Goal: Task Accomplishment & Management: Use online tool/utility

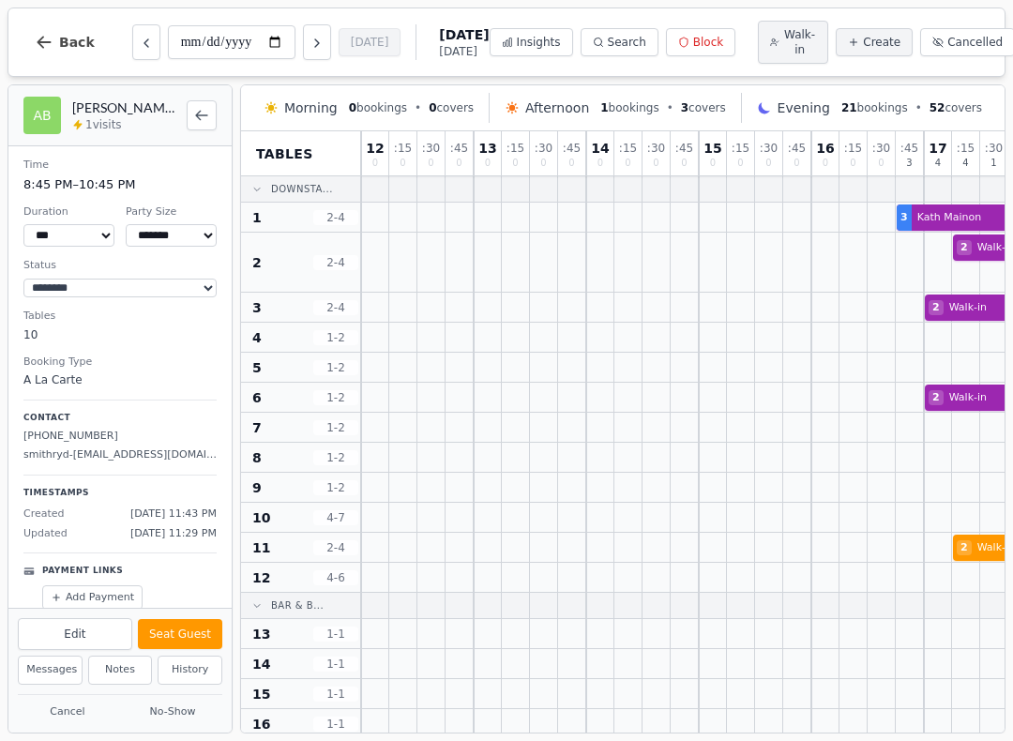
select select "****"
select select "*"
select select "********"
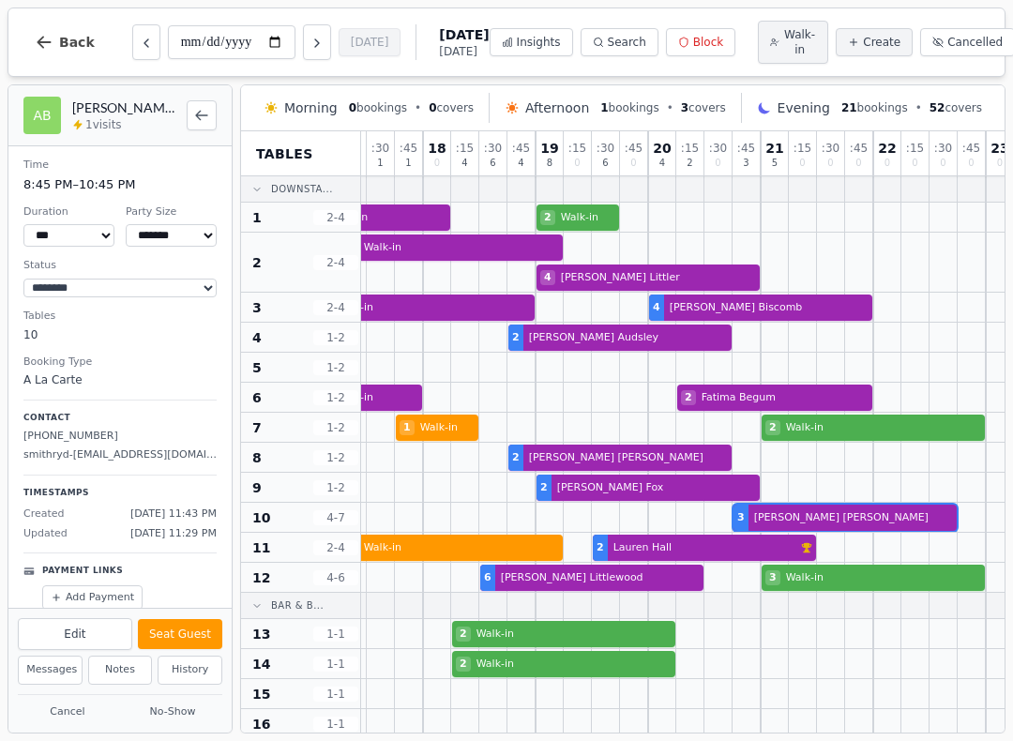
click at [309, 47] on icon "Next day" at bounding box center [316, 43] width 15 height 15
type input "**********"
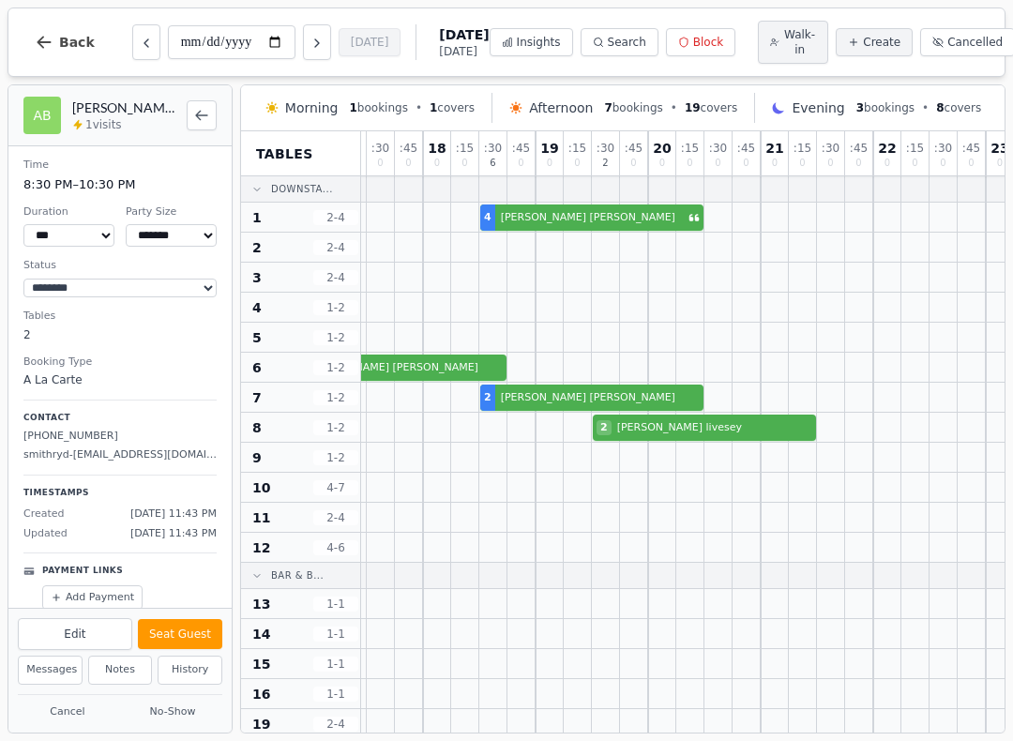
select select "******"
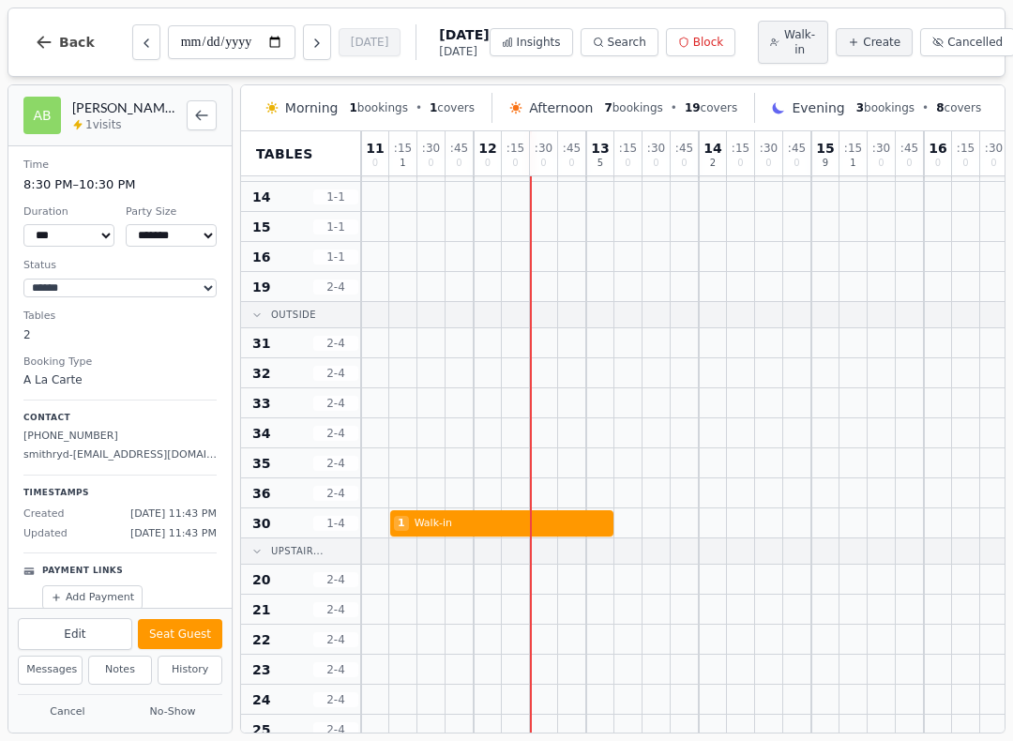
scroll to position [435, 0]
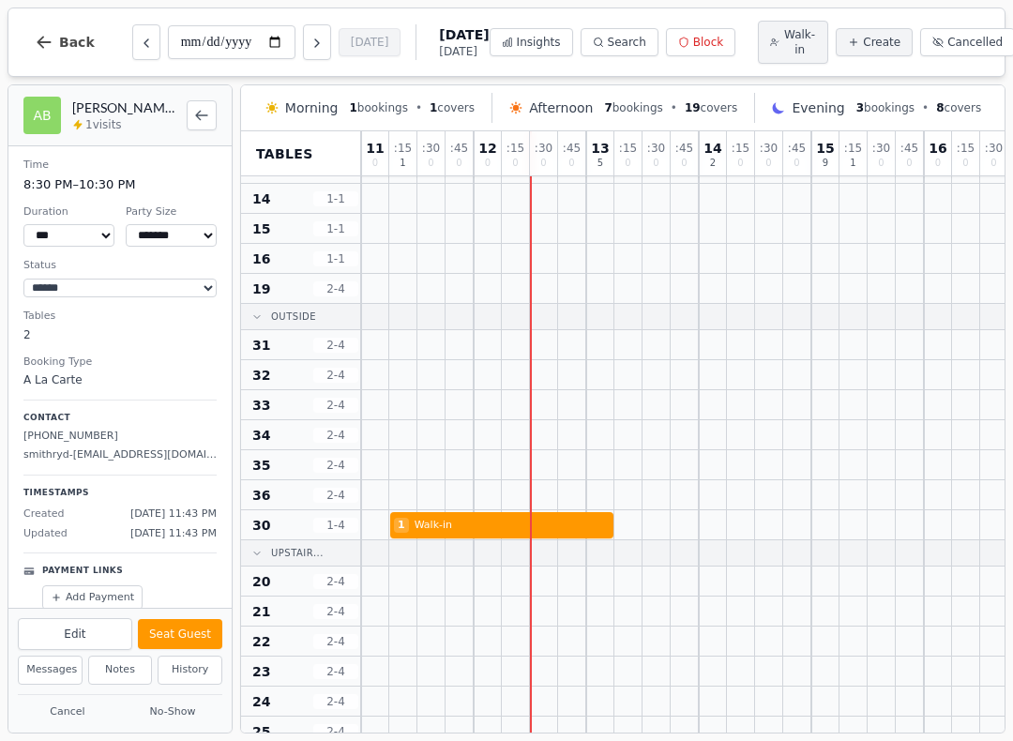
click at [791, 51] on span "Walk-in" at bounding box center [799, 42] width 33 height 30
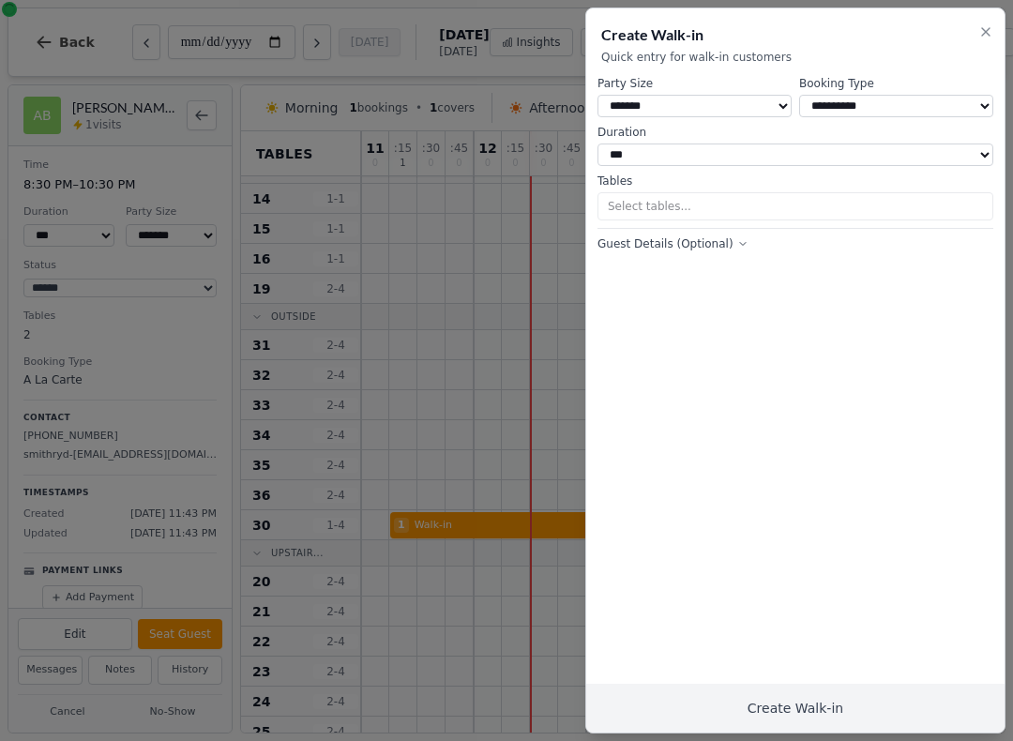
select select "*"
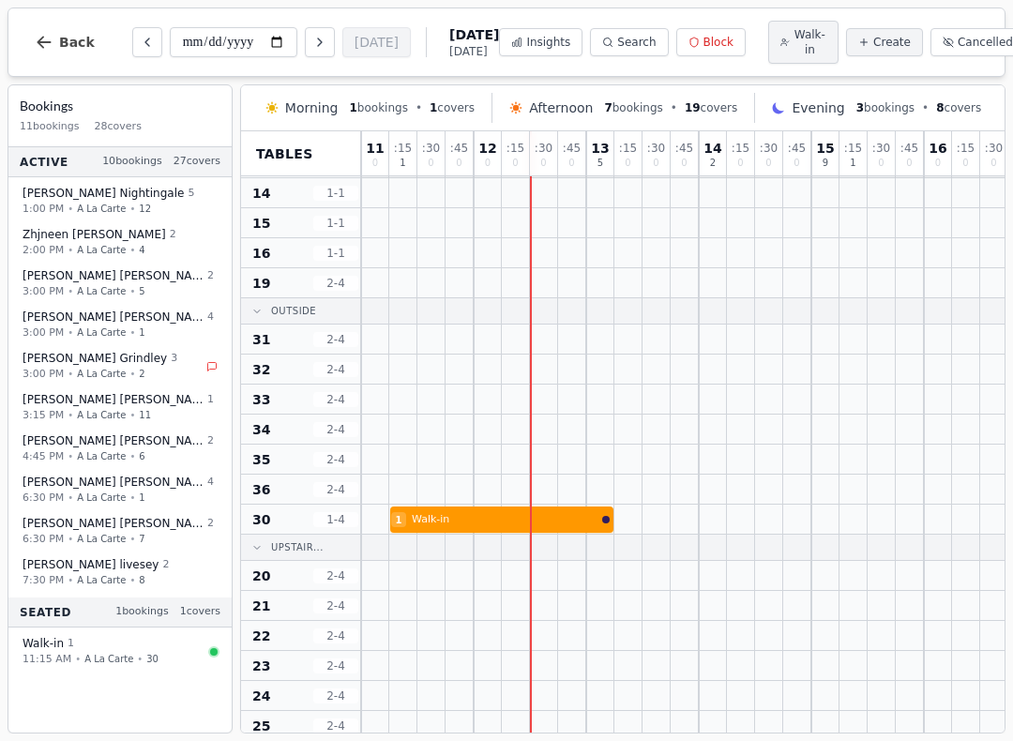
scroll to position [445, -1]
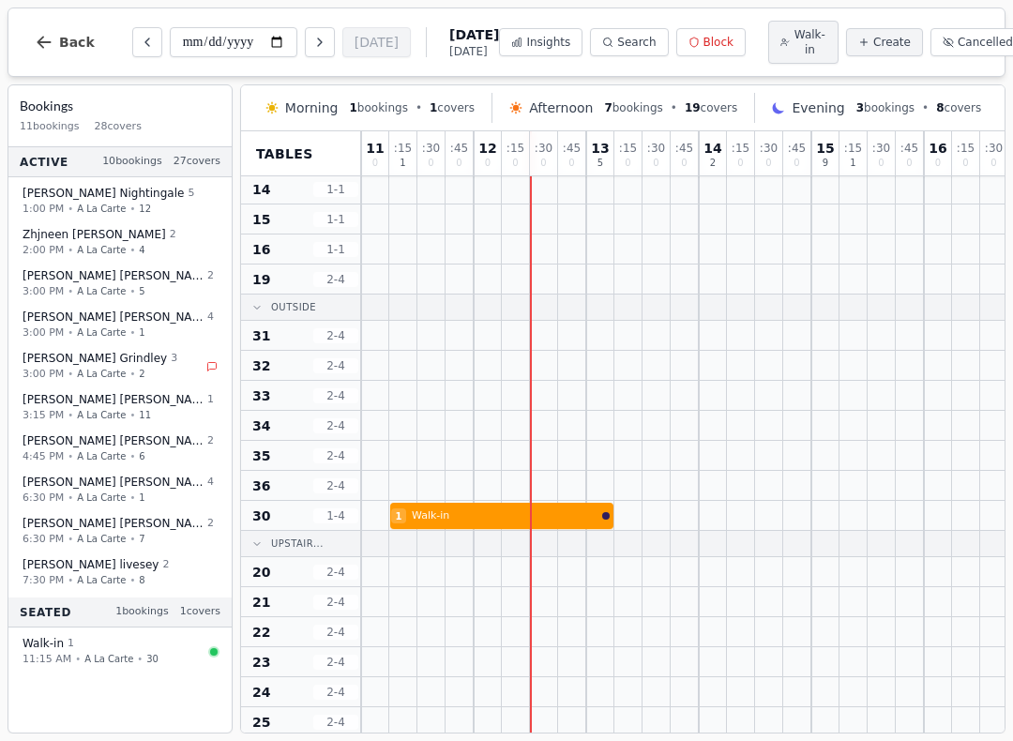
click at [793, 41] on span "Walk-in" at bounding box center [809, 42] width 33 height 30
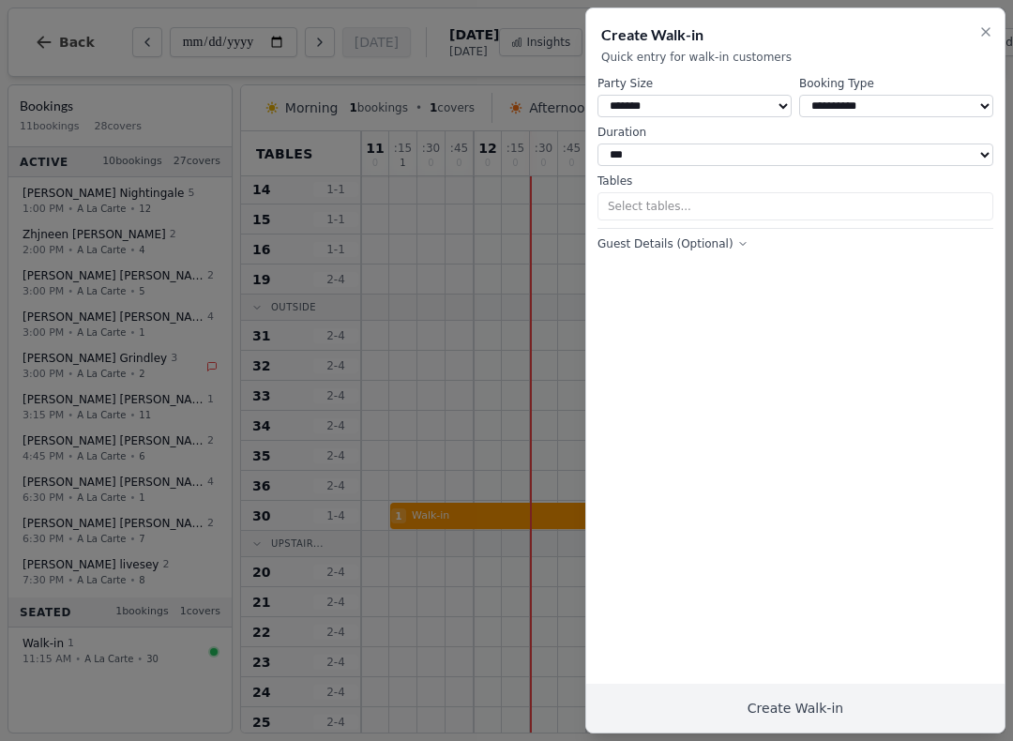
scroll to position [449, 0]
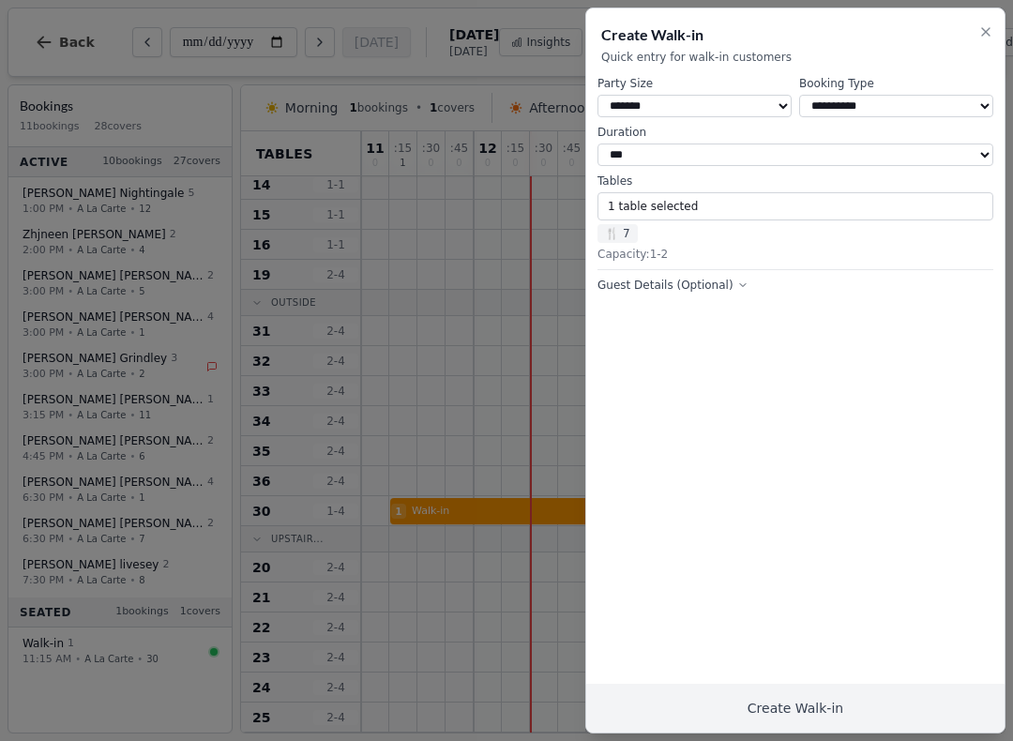
select select "*"
click at [795, 205] on button "1 table selected" at bounding box center [795, 206] width 396 height 28
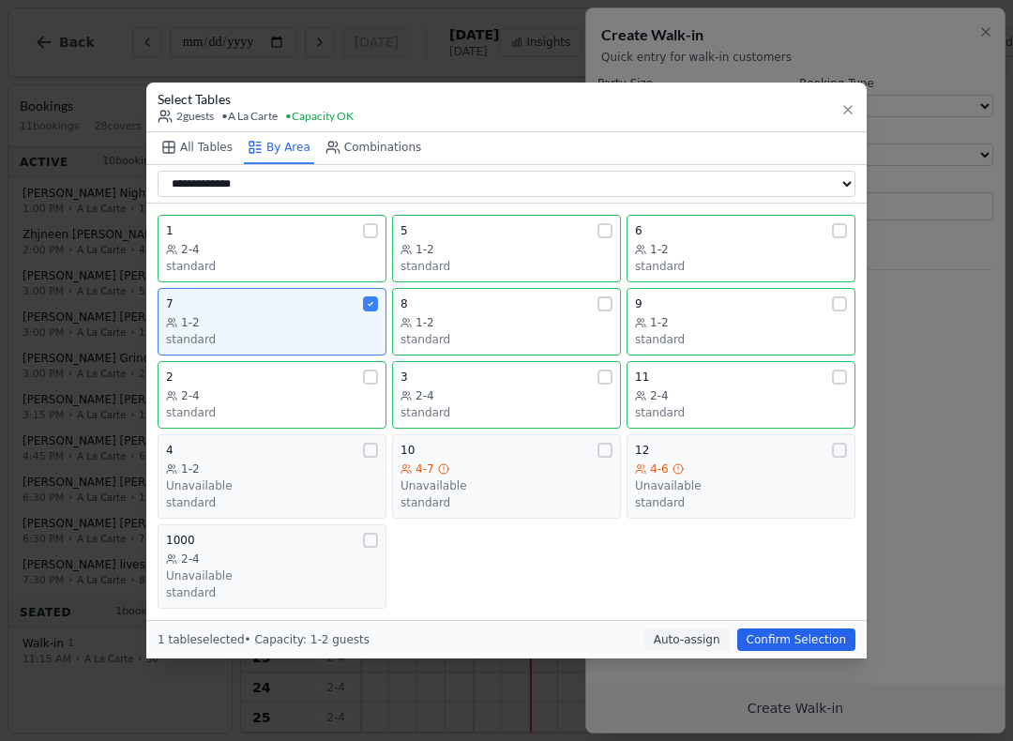
click at [350, 302] on div "7" at bounding box center [272, 303] width 212 height 15
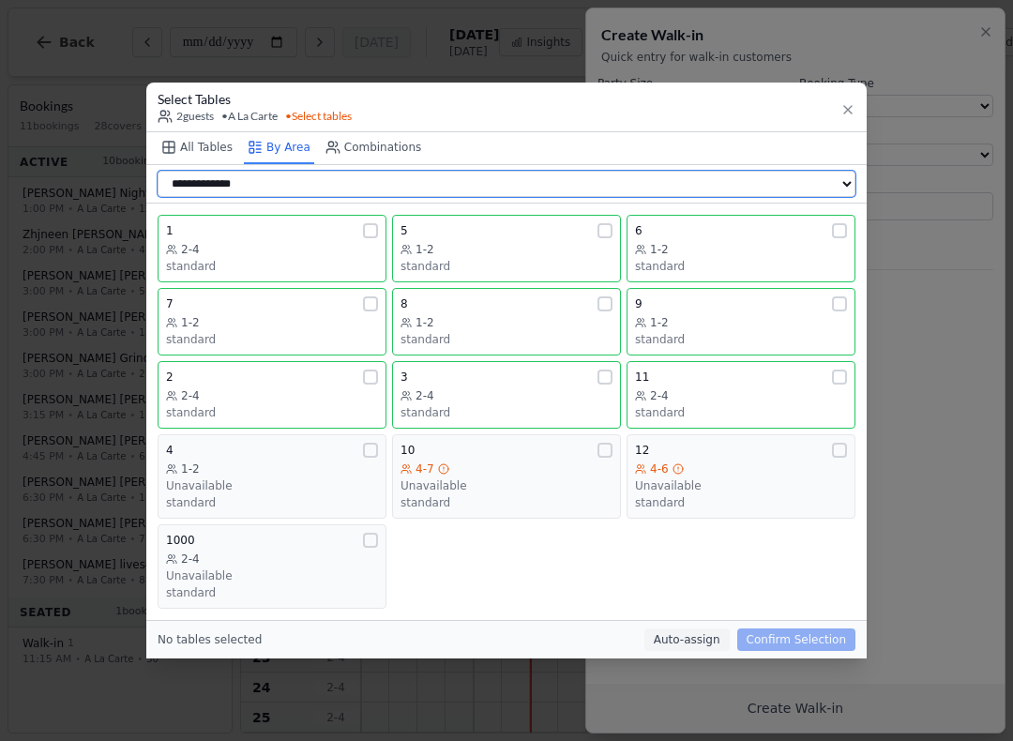
click at [237, 182] on select "**********" at bounding box center [507, 184] width 698 height 26
select select "**********"
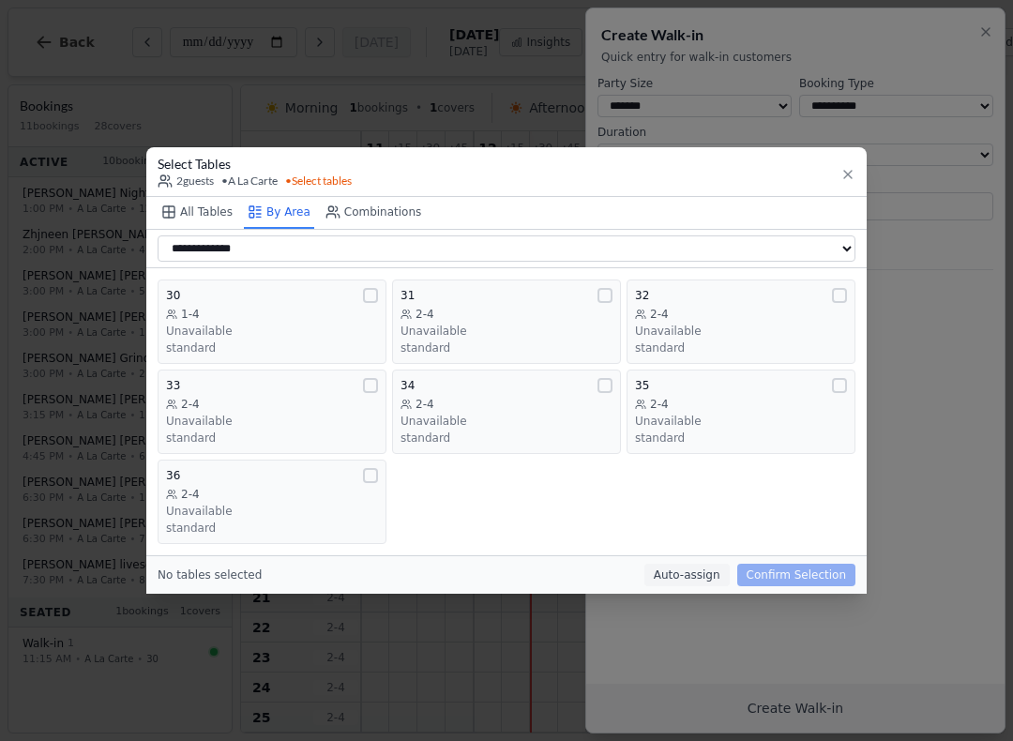
click at [806, 312] on div "2-4" at bounding box center [741, 314] width 212 height 15
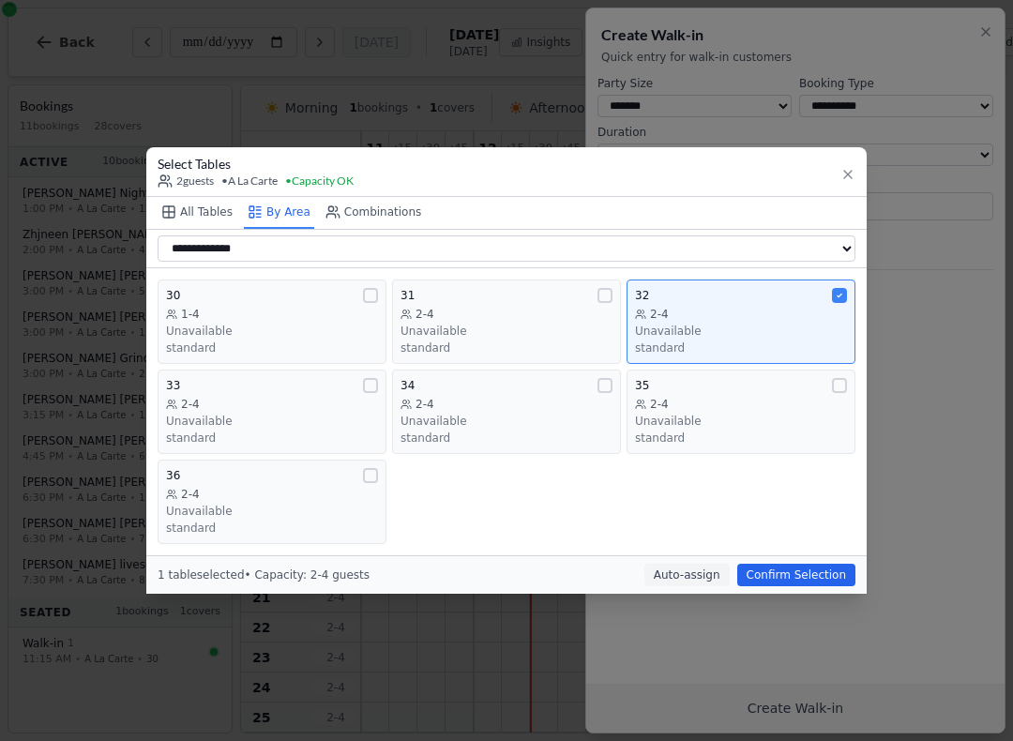
click at [816, 572] on button "Confirm Selection" at bounding box center [796, 575] width 118 height 23
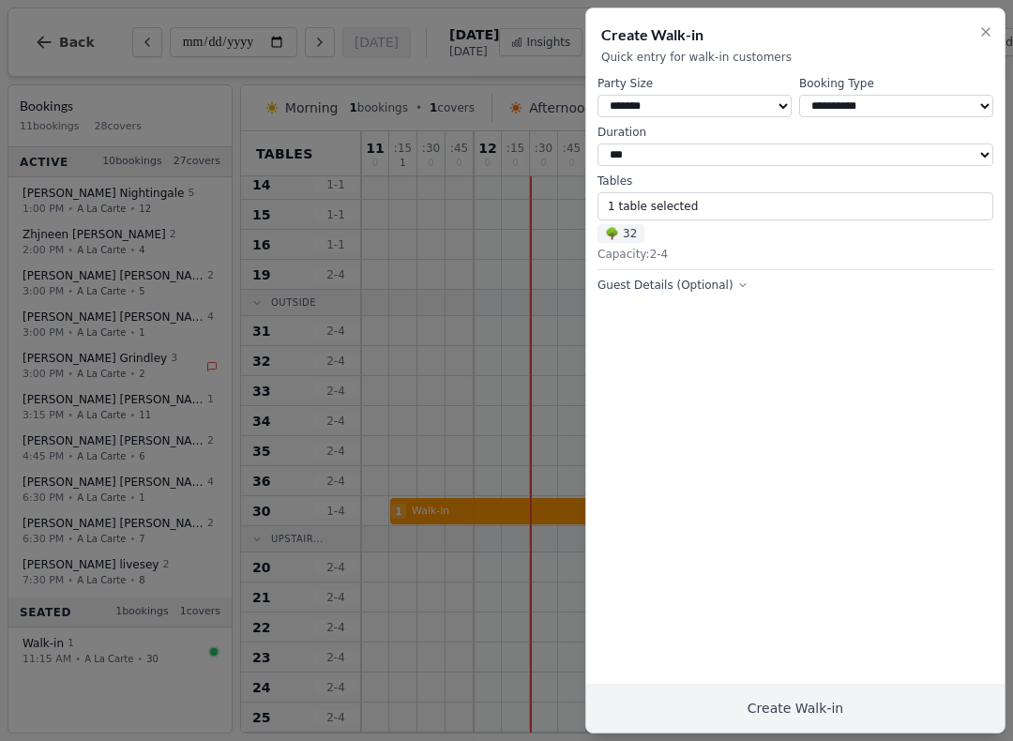
click at [852, 703] on button "Create Walk-in" at bounding box center [795, 708] width 418 height 49
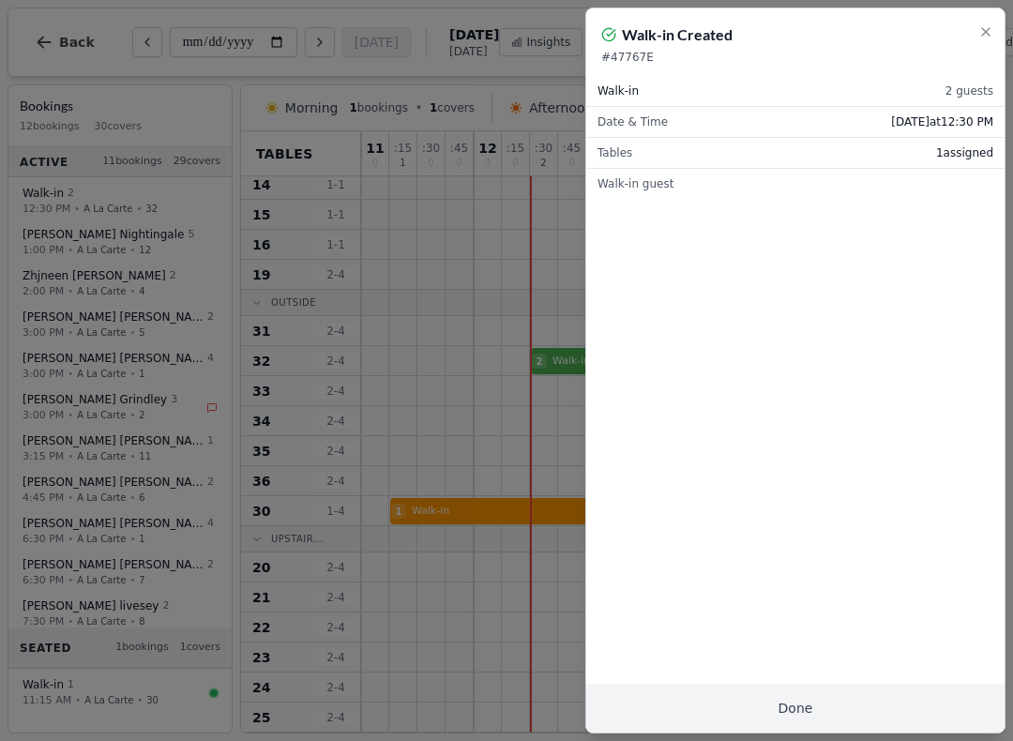
click at [830, 710] on button "Done" at bounding box center [795, 708] width 418 height 49
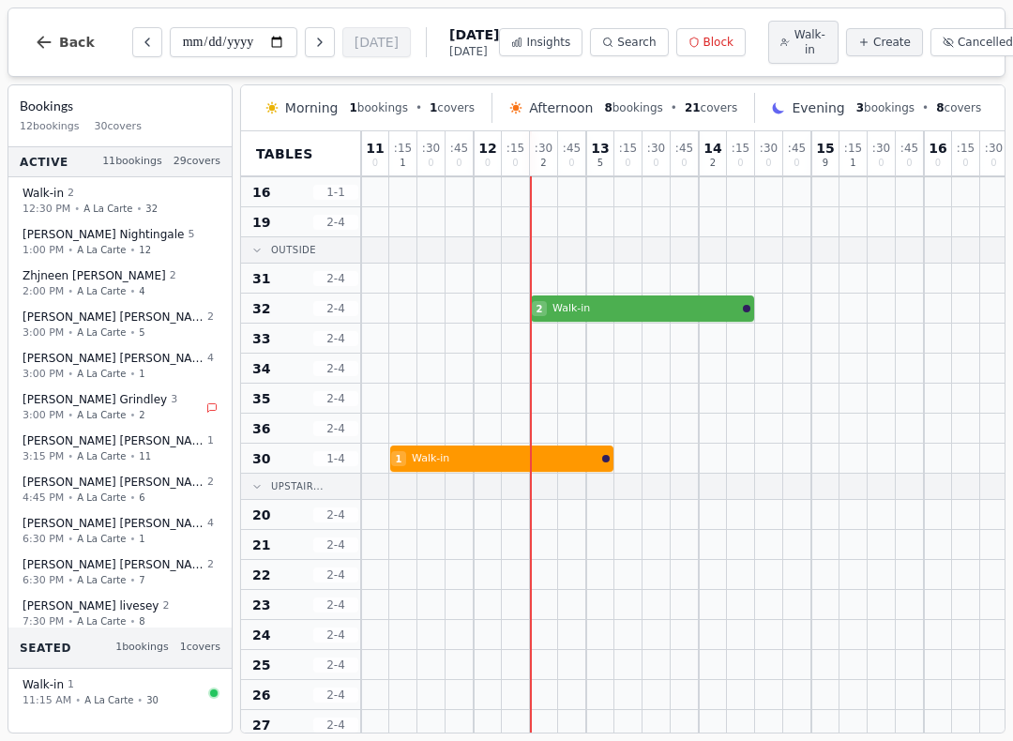
scroll to position [499, 0]
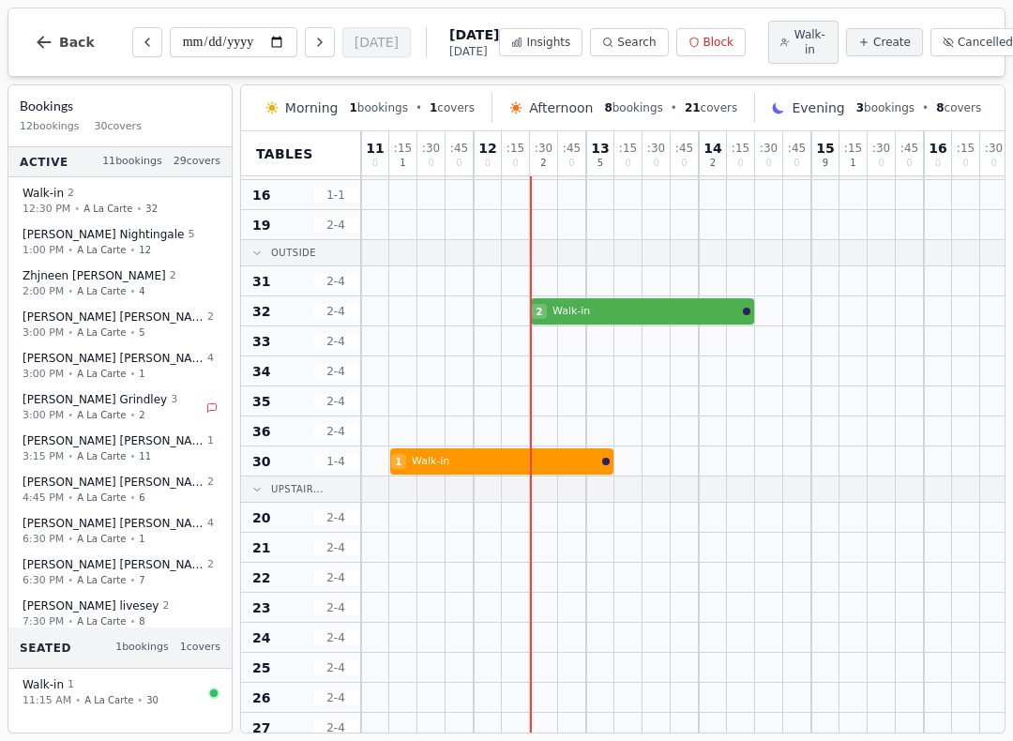
click at [625, 300] on div at bounding box center [628, 310] width 28 height 29
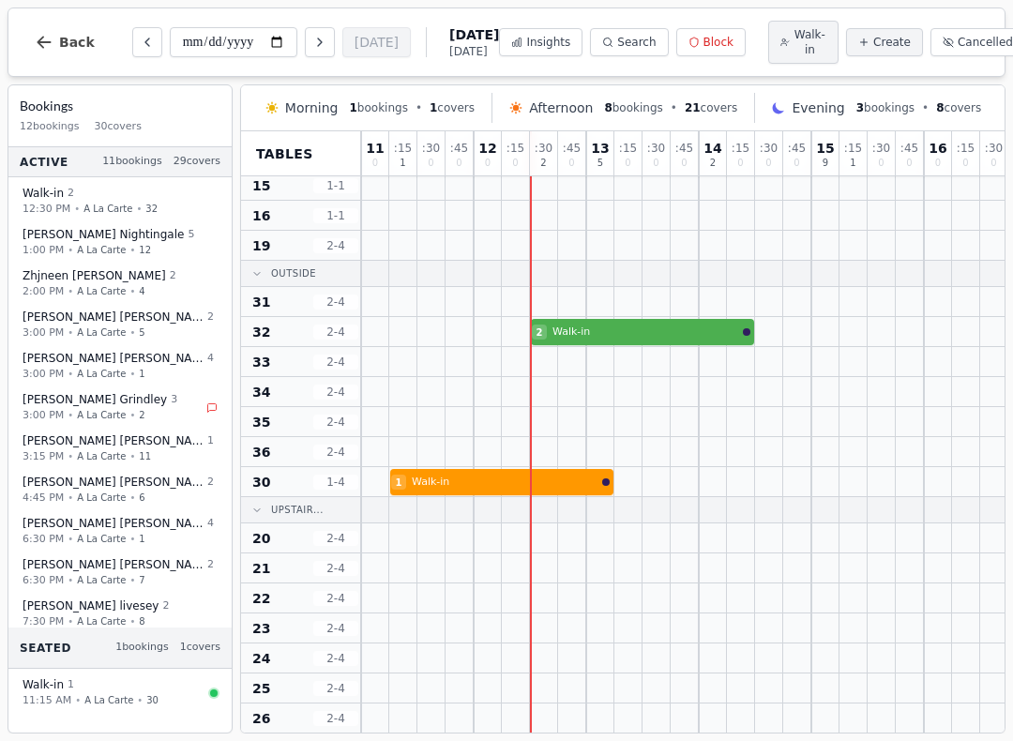
scroll to position [477, 0]
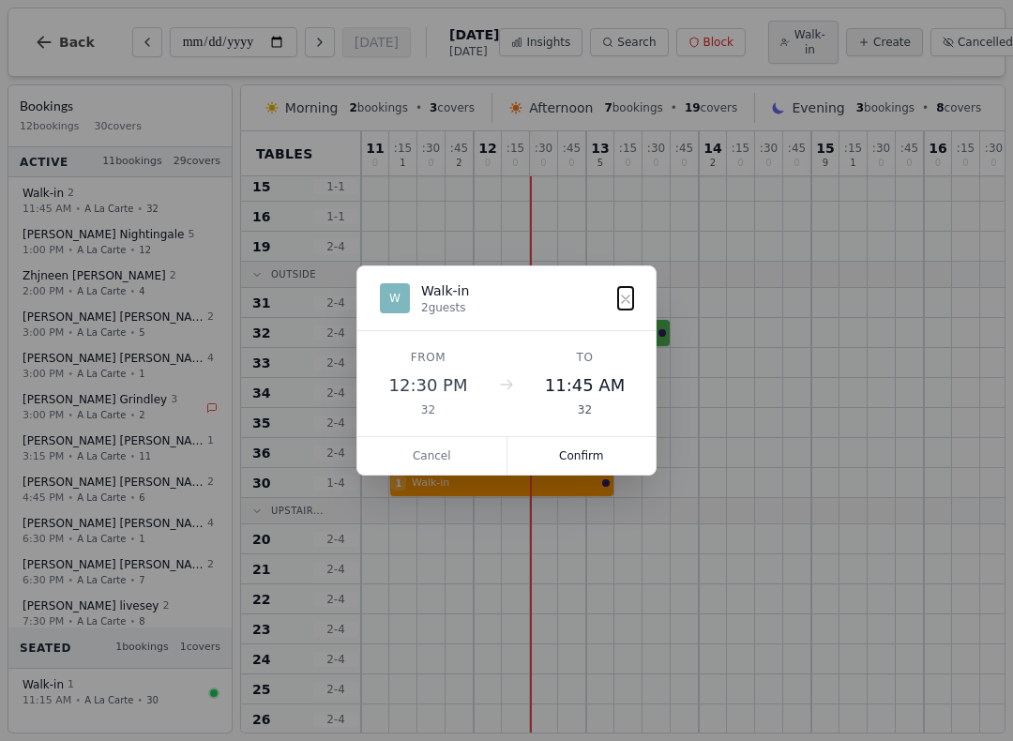
click at [596, 438] on button "Confirm" at bounding box center [581, 456] width 149 height 38
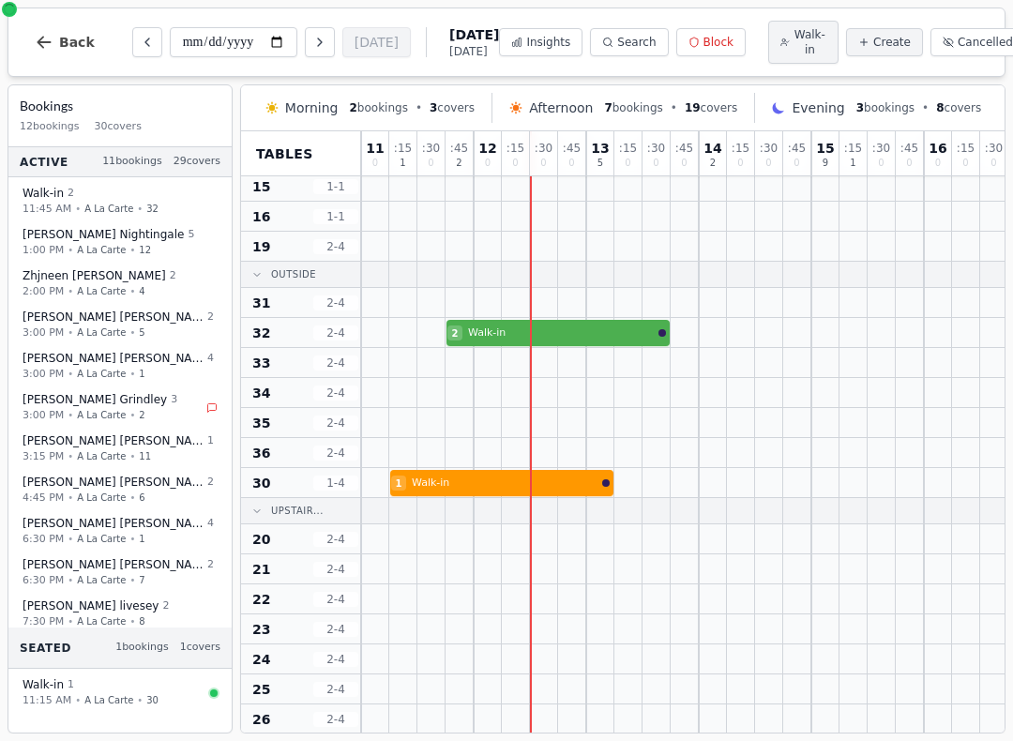
click at [554, 322] on div at bounding box center [544, 332] width 28 height 29
click at [536, 316] on div at bounding box center [544, 302] width 28 height 29
select select "****"
select select "*"
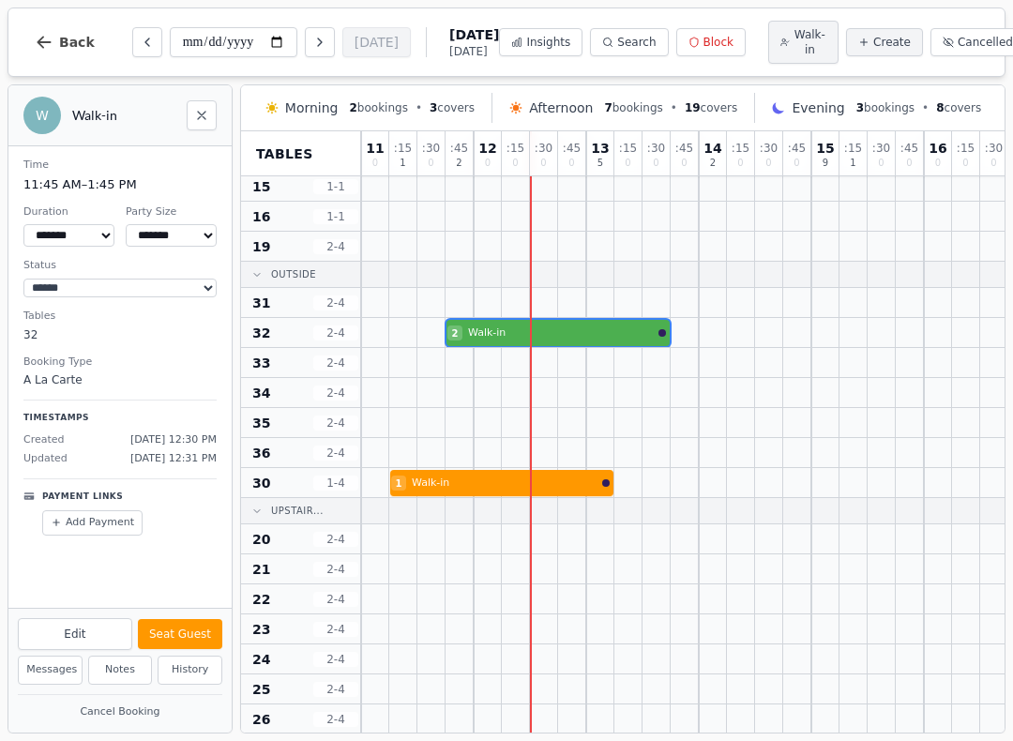
click at [180, 623] on button "Seat Guest" at bounding box center [180, 634] width 84 height 30
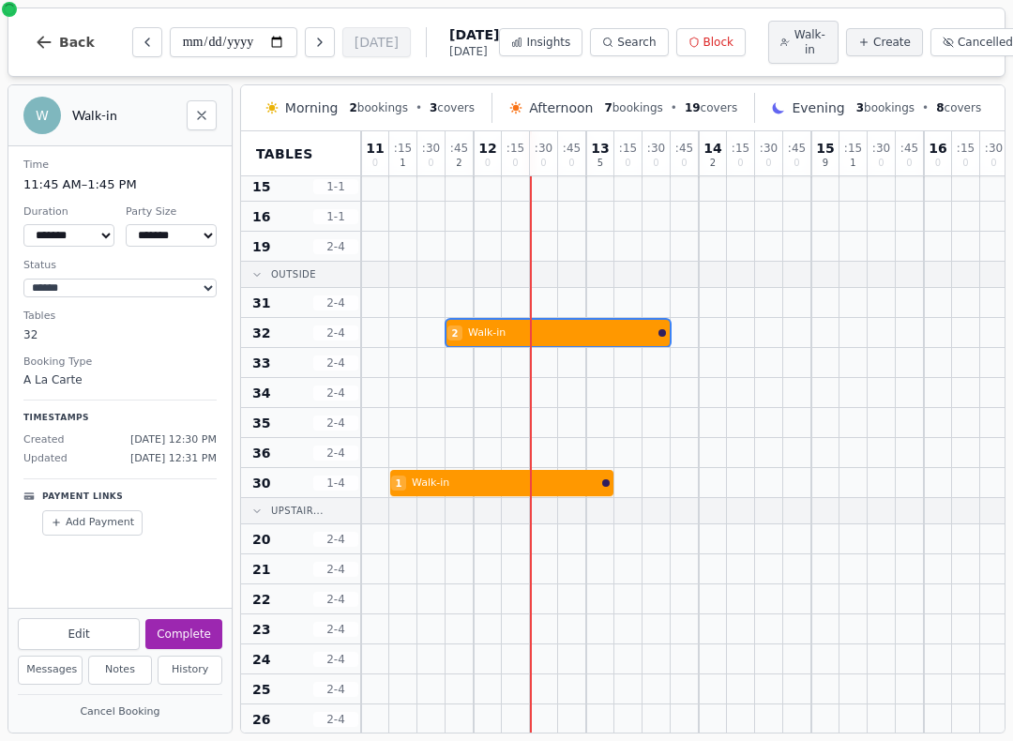
click at [768, 59] on button "Walk-in" at bounding box center [803, 42] width 70 height 43
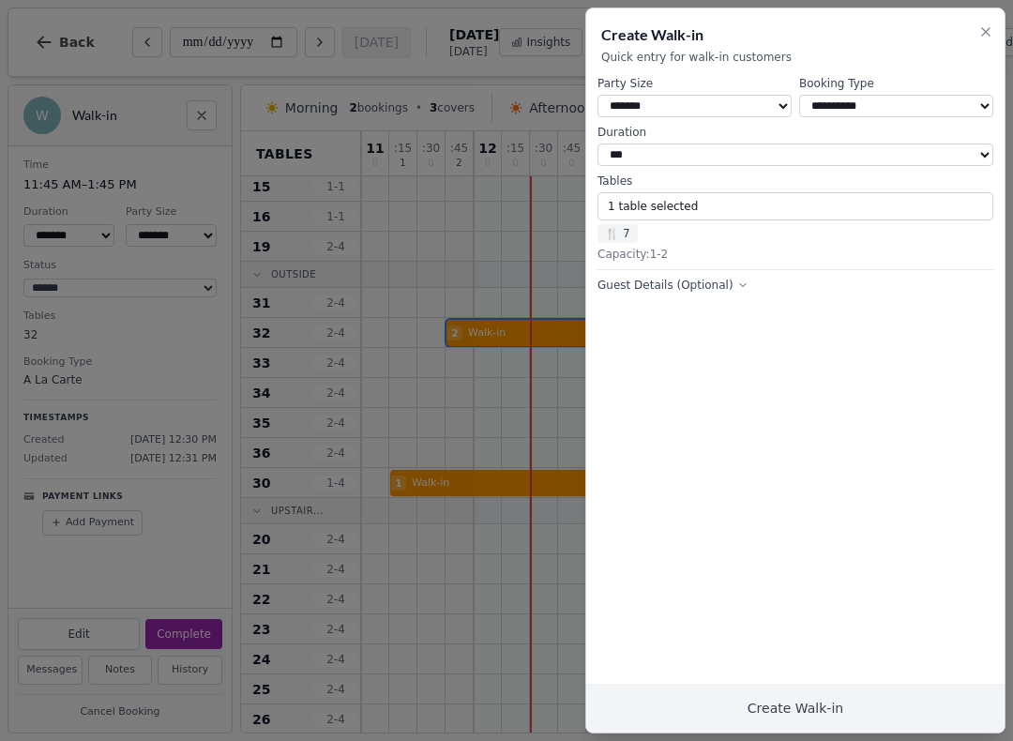
select select "*"
click at [981, 200] on button "1 table selected" at bounding box center [795, 206] width 396 height 28
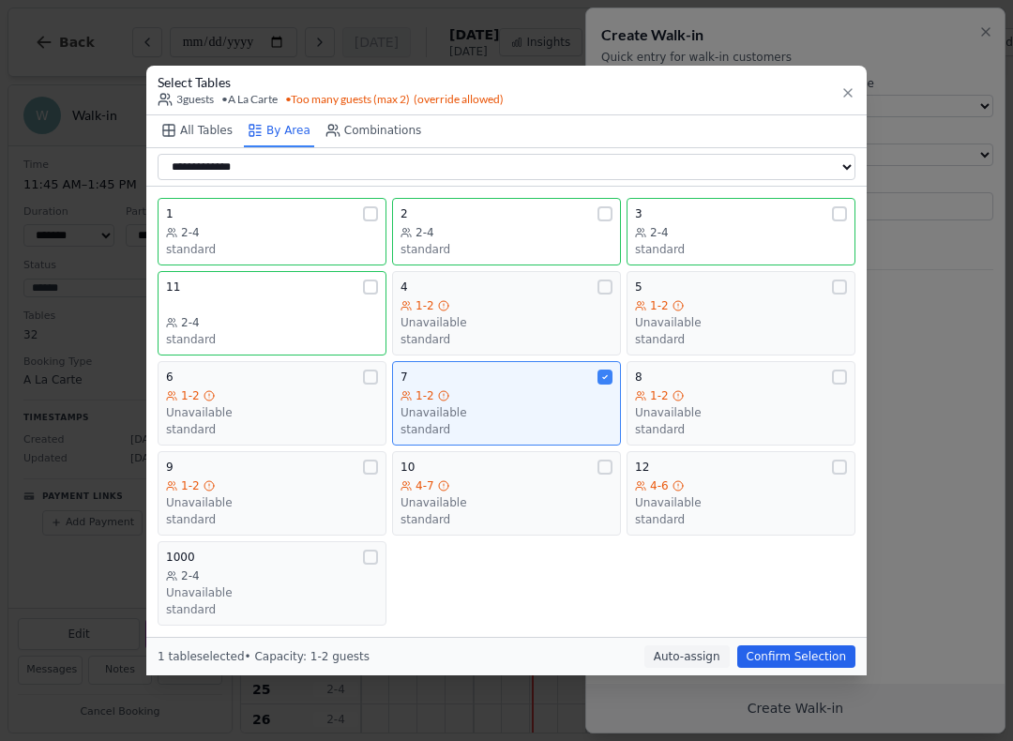
click at [599, 383] on div "7 1-2 Unavailable standard" at bounding box center [506, 403] width 212 height 68
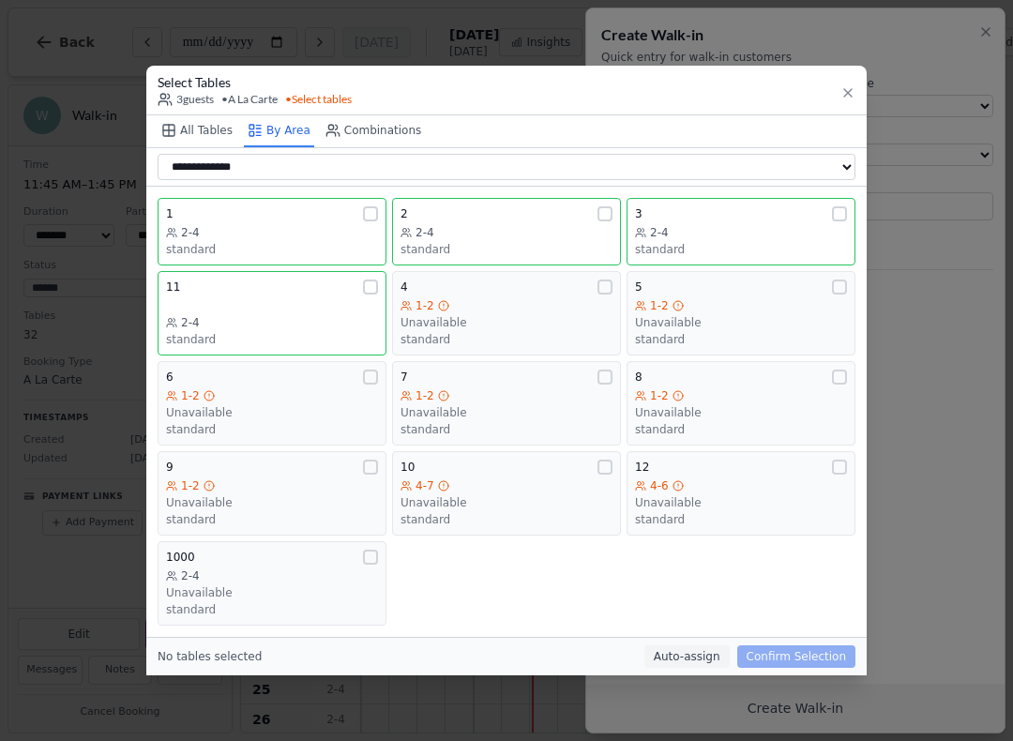
click at [191, 131] on button "All Tables" at bounding box center [197, 131] width 79 height 32
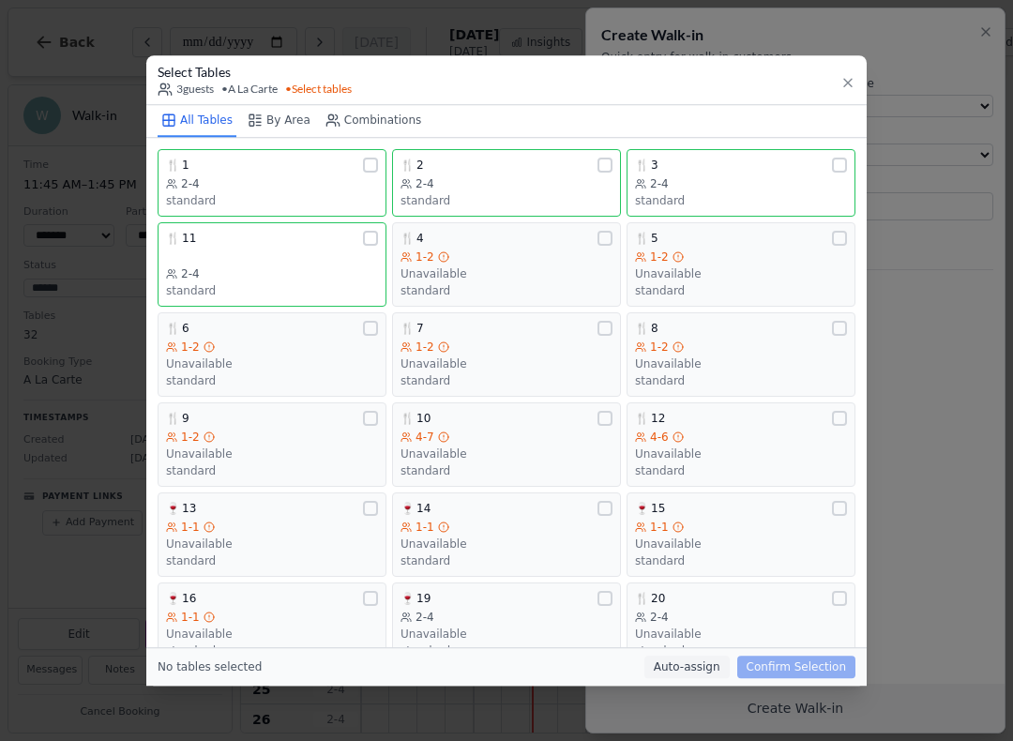
click at [300, 105] on button "By Area" at bounding box center [279, 121] width 70 height 32
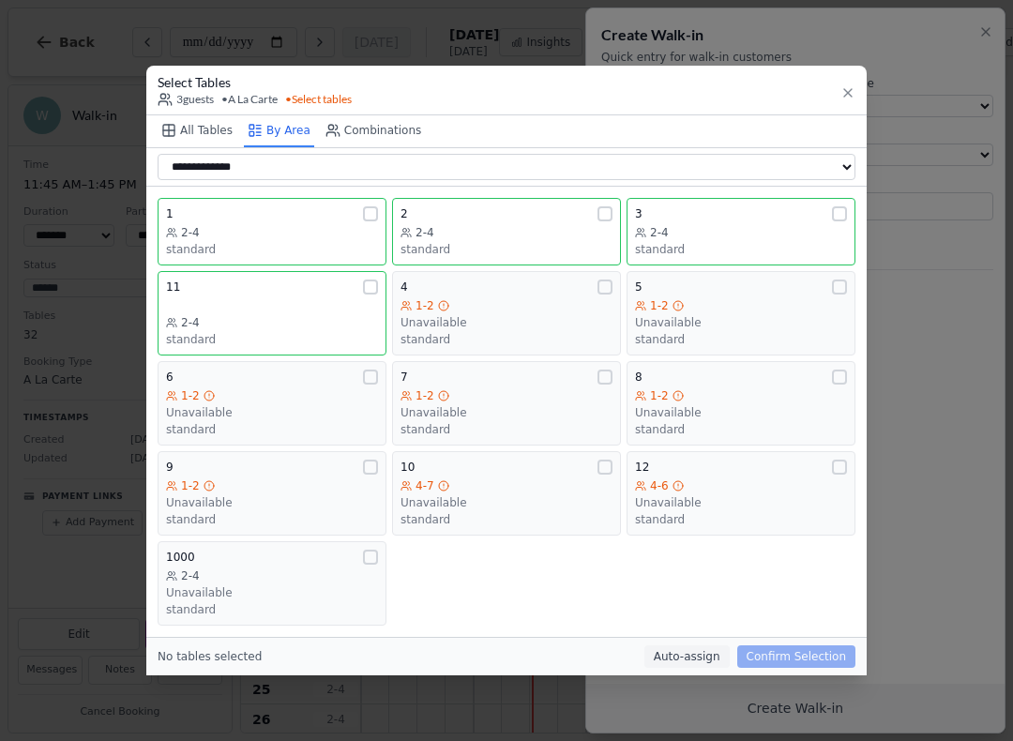
click at [211, 128] on button "All Tables" at bounding box center [197, 131] width 79 height 32
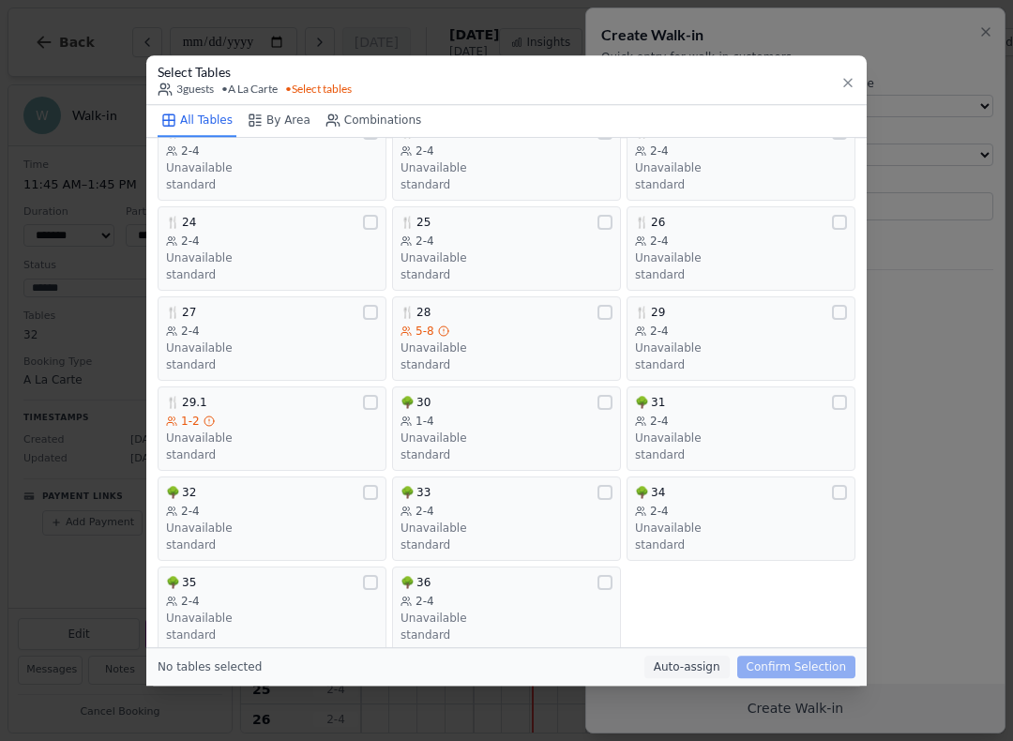
scroll to position [555, 0]
click at [840, 396] on div at bounding box center [839, 403] width 15 height 15
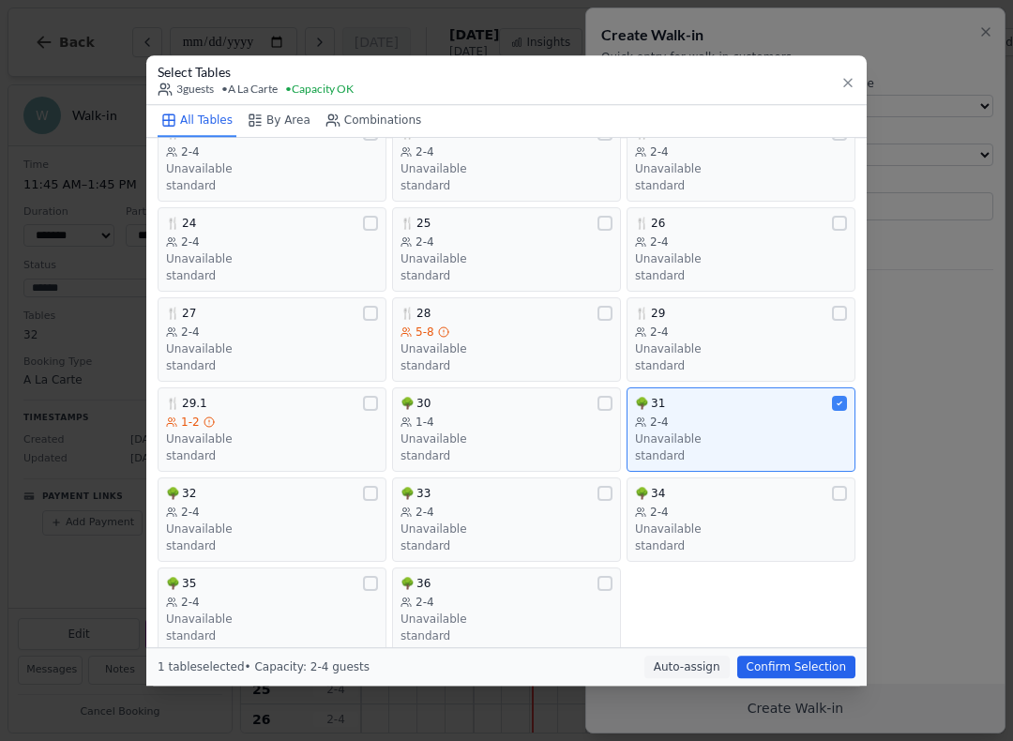
click at [824, 678] on button "Confirm Selection" at bounding box center [796, 667] width 118 height 23
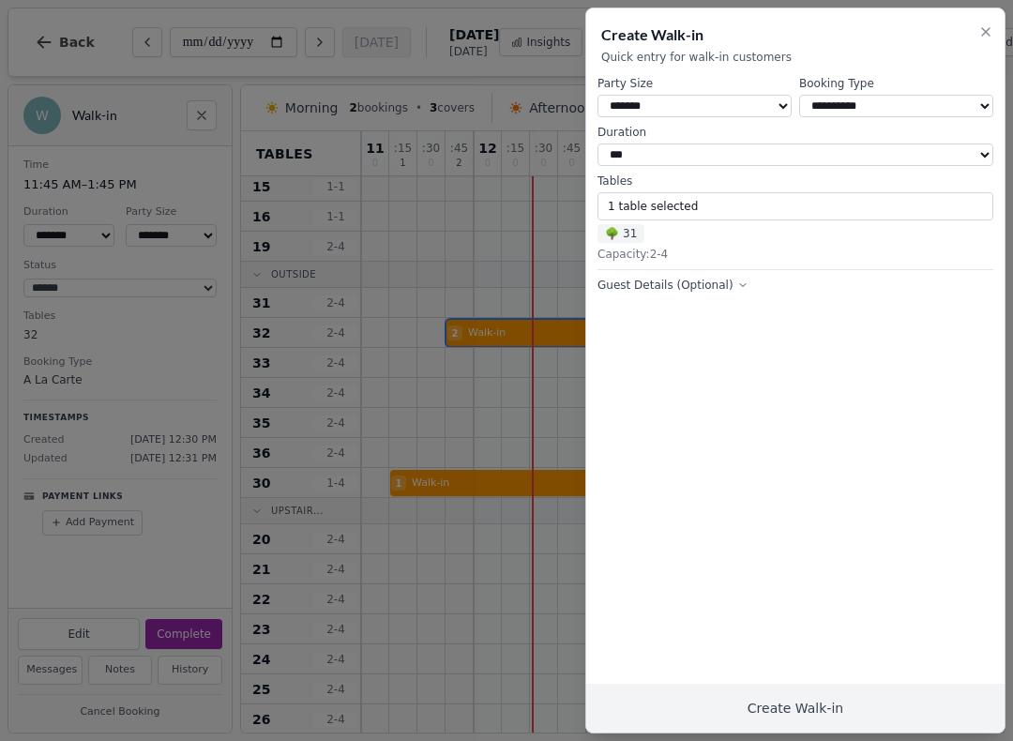
click at [848, 703] on button "Create Walk-in" at bounding box center [795, 708] width 418 height 49
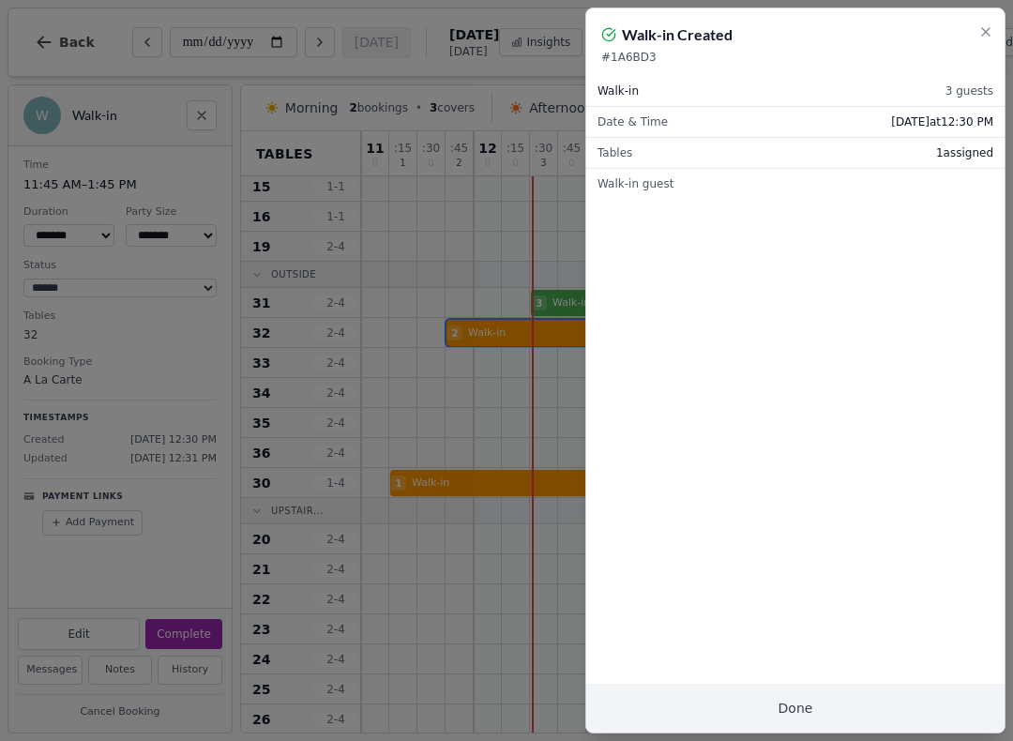
click at [819, 688] on button "Done" at bounding box center [795, 708] width 418 height 49
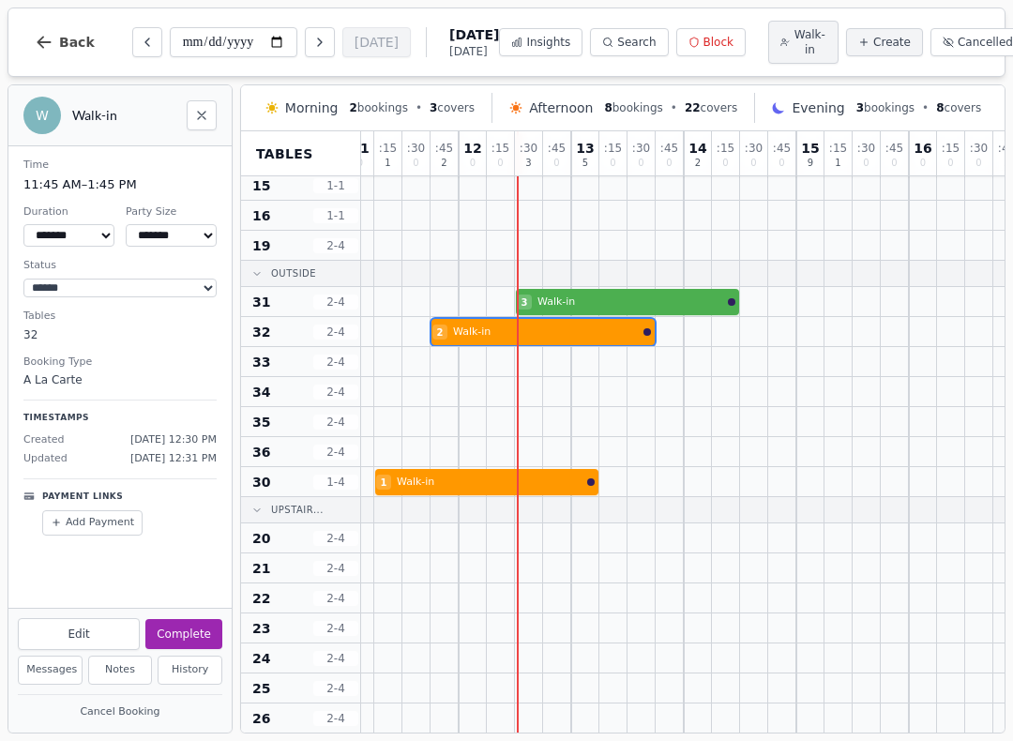
scroll to position [478, 14]
click at [577, 282] on div at bounding box center [586, 273] width 28 height 25
click at [612, 291] on div at bounding box center [614, 301] width 28 height 29
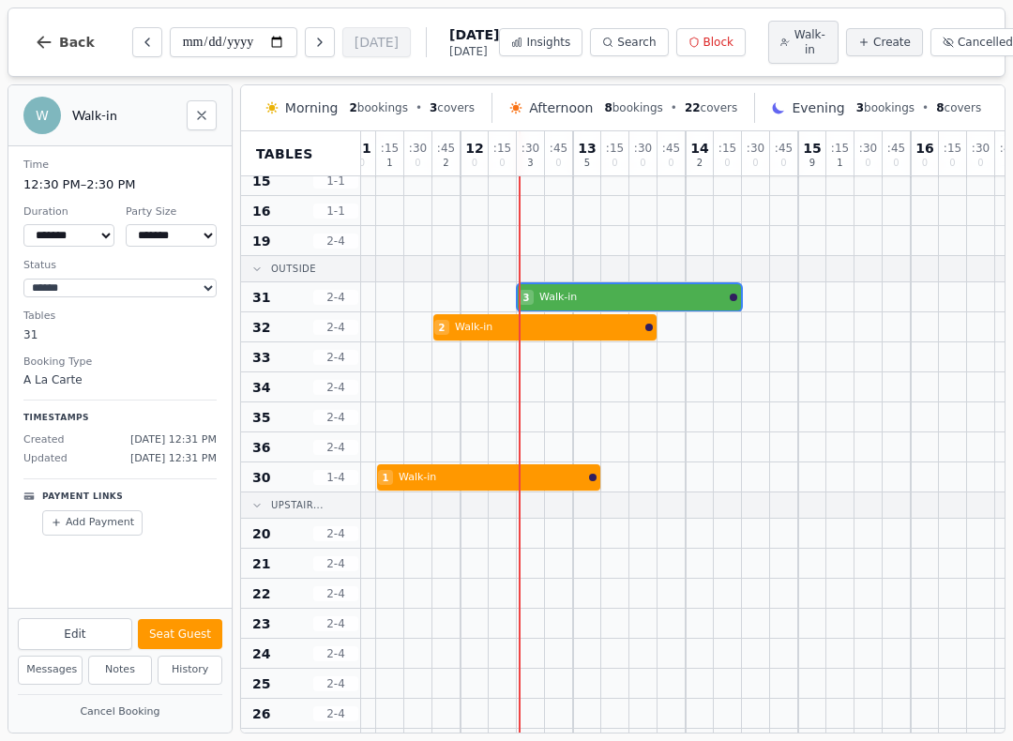
scroll to position [483, 13]
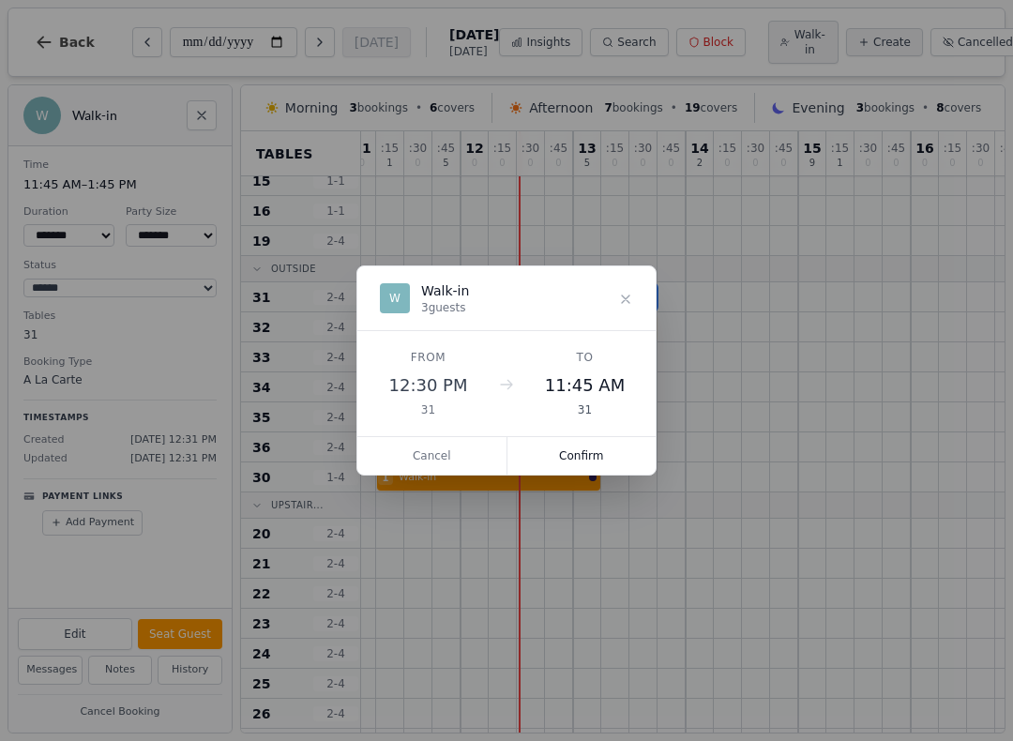
click at [580, 431] on div "From 12:30 PM 31 To 11:45 AM 31" at bounding box center [506, 383] width 298 height 105
click at [575, 425] on div "From 12:30 PM 31 To 11:45 AM 31" at bounding box center [506, 383] width 298 height 105
click at [587, 437] on button "Confirm" at bounding box center [581, 456] width 149 height 38
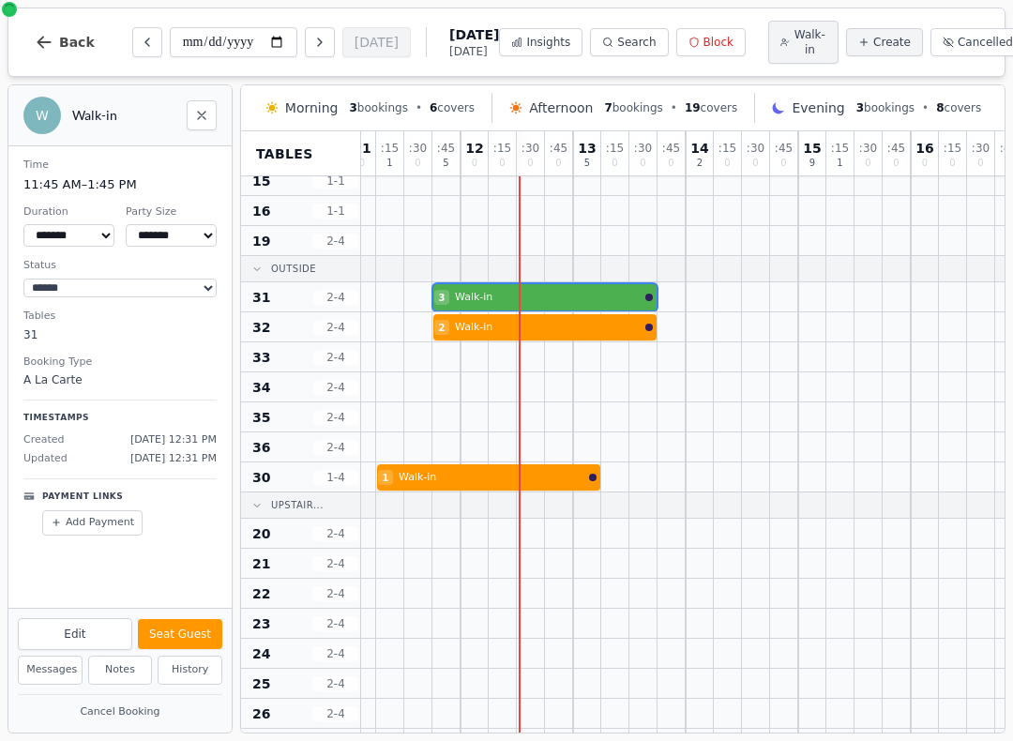
click at [529, 286] on div at bounding box center [531, 296] width 28 height 29
click at [411, 454] on div at bounding box center [418, 446] width 28 height 29
click at [445, 461] on div at bounding box center [446, 446] width 28 height 29
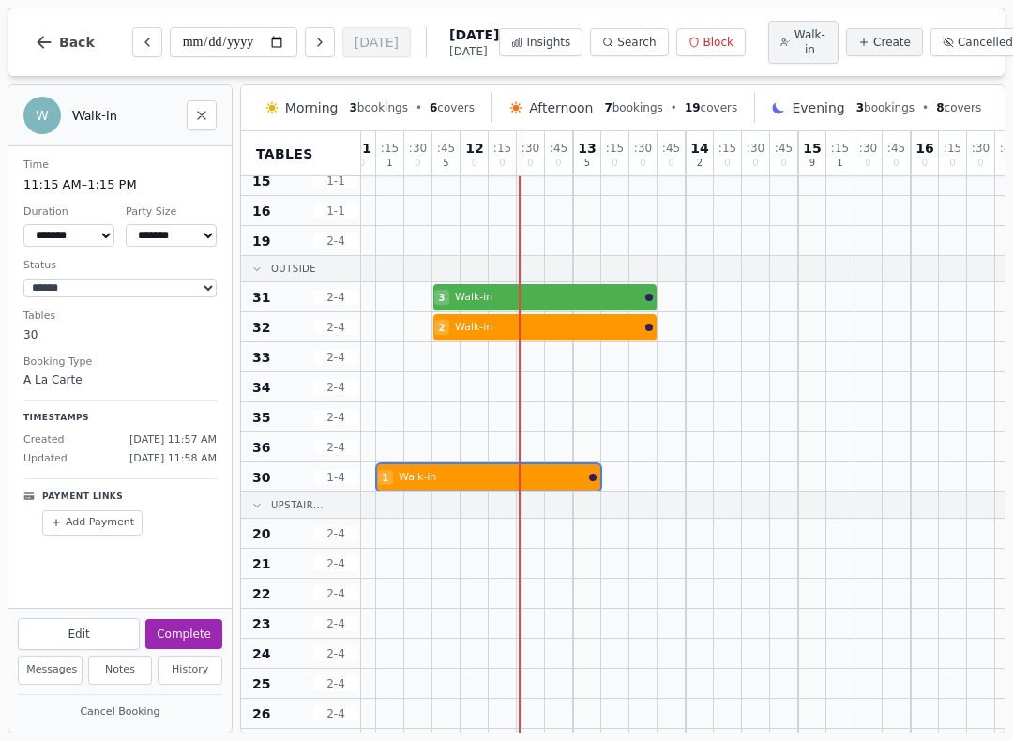
click at [460, 467] on div at bounding box center [446, 476] width 28 height 29
click at [190, 608] on div "**********" at bounding box center [119, 376] width 223 height 461
click at [173, 632] on button "Complete" at bounding box center [183, 634] width 77 height 30
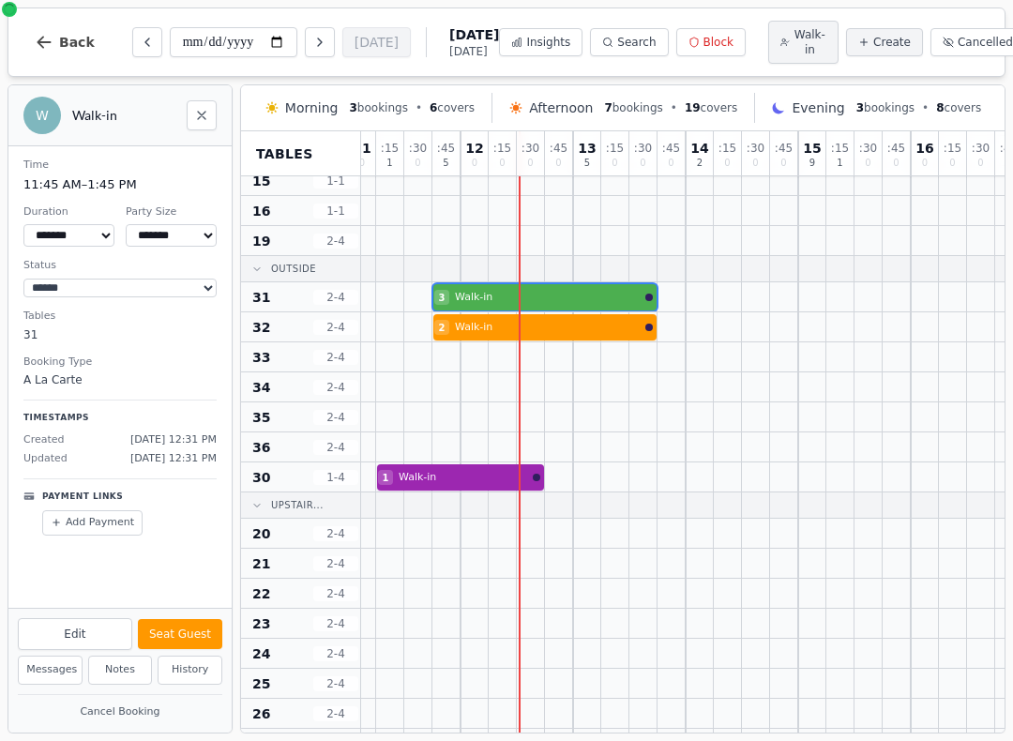
click at [186, 623] on button "Seat Guest" at bounding box center [180, 634] width 84 height 30
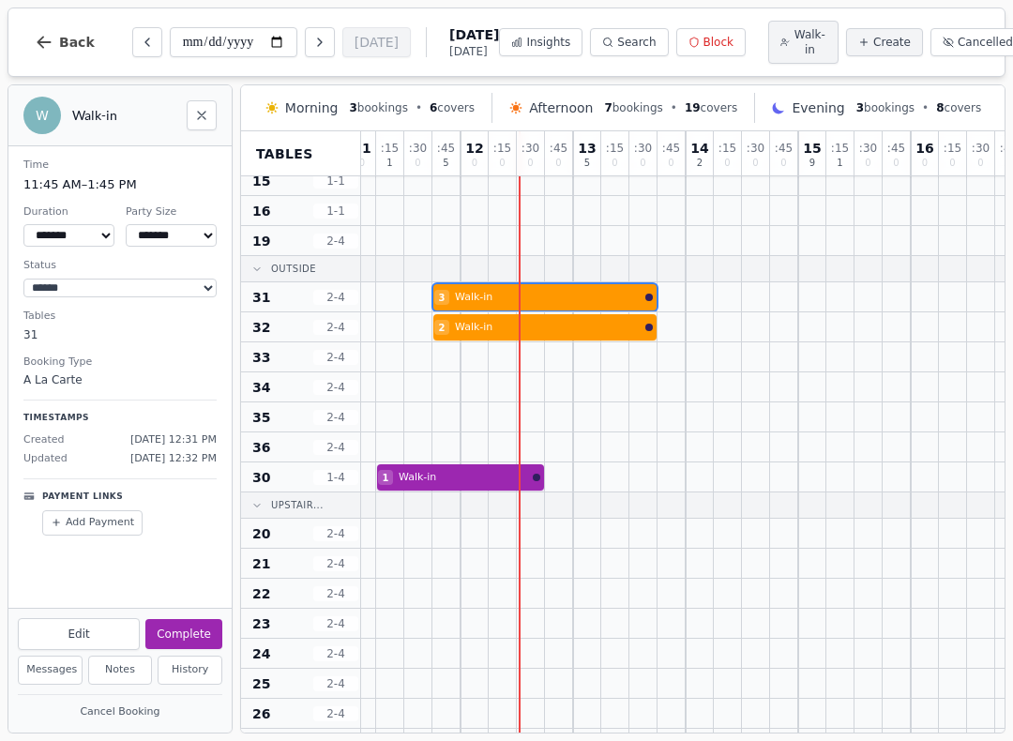
click at [793, 50] on span "Walk-in" at bounding box center [809, 42] width 33 height 30
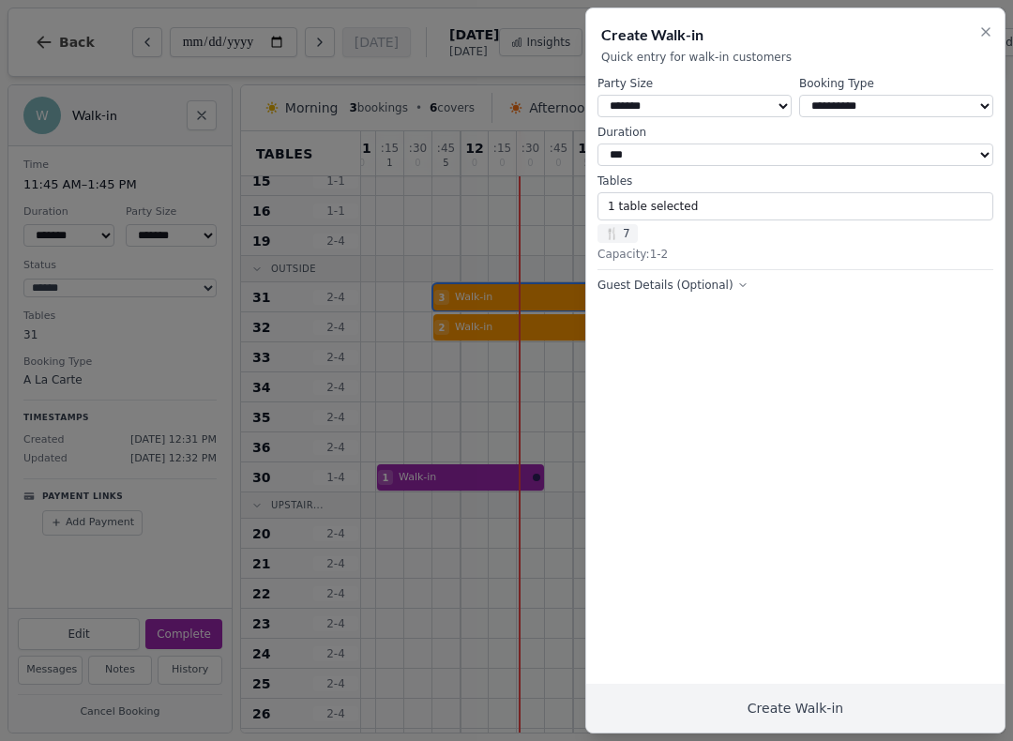
select select "*"
click at [842, 205] on button "1 table selected" at bounding box center [795, 206] width 396 height 28
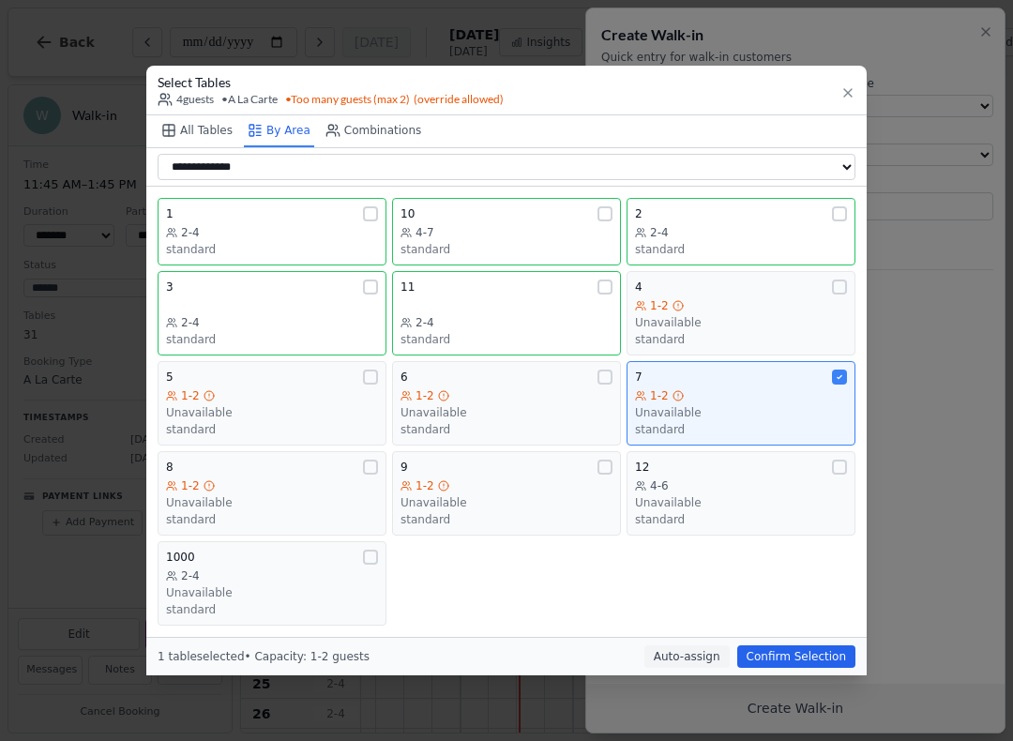
click at [821, 364] on button "7 1-2 Unavailable standard" at bounding box center [740, 403] width 229 height 84
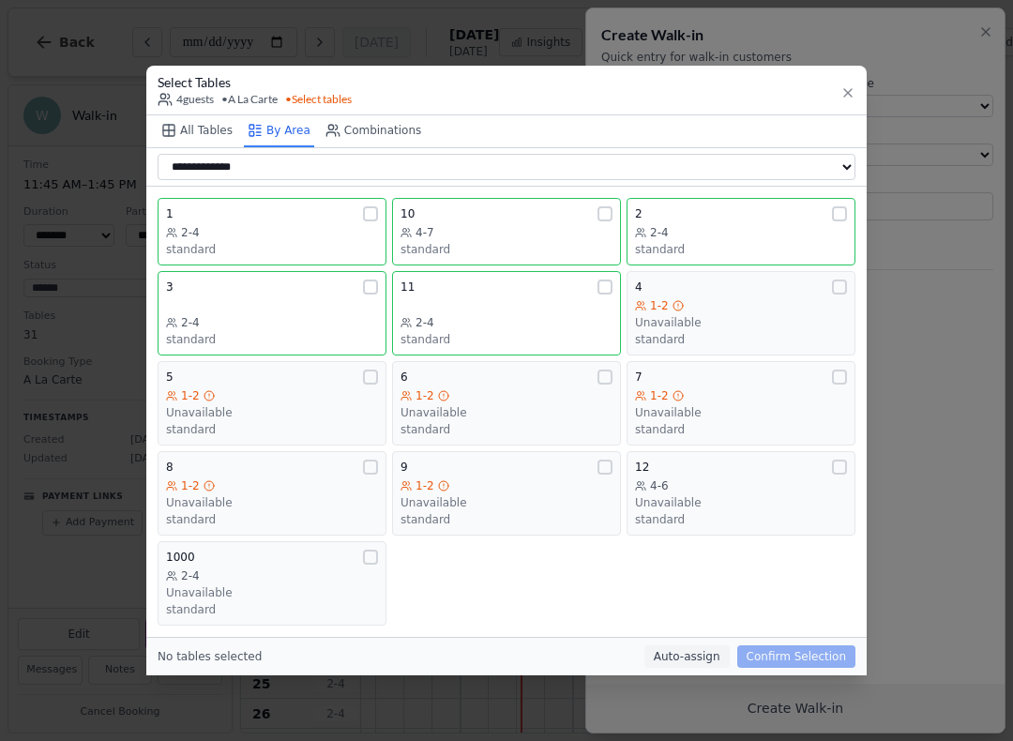
click at [214, 132] on button "All Tables" at bounding box center [197, 131] width 79 height 32
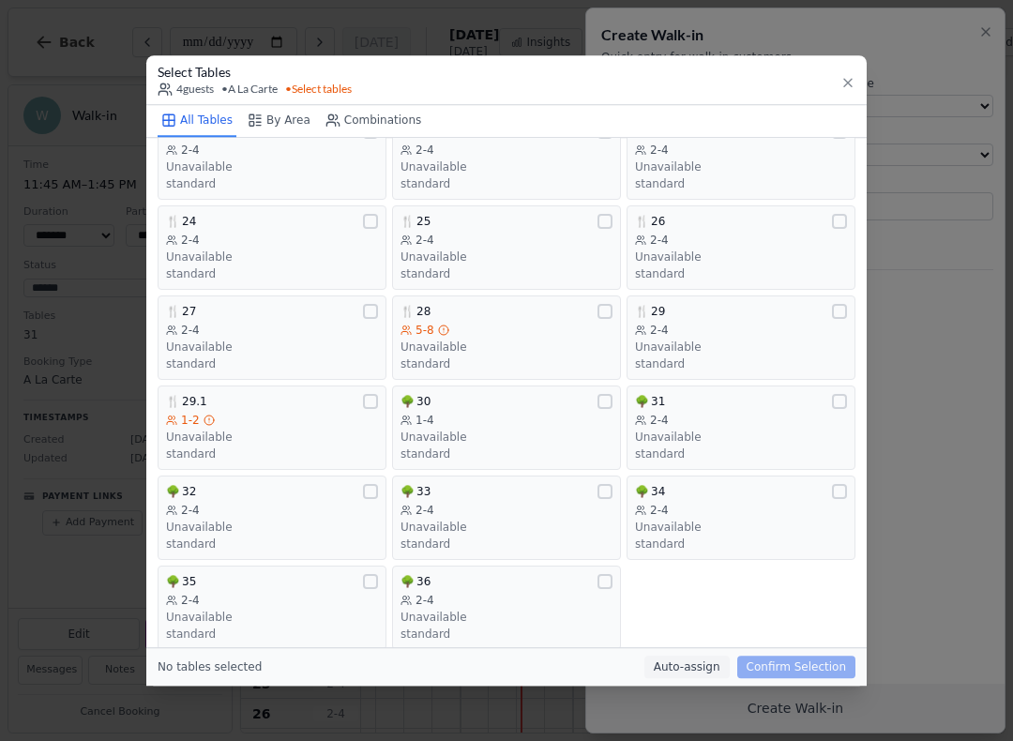
scroll to position [555, 0]
click at [549, 396] on div "🌳 30" at bounding box center [506, 403] width 212 height 15
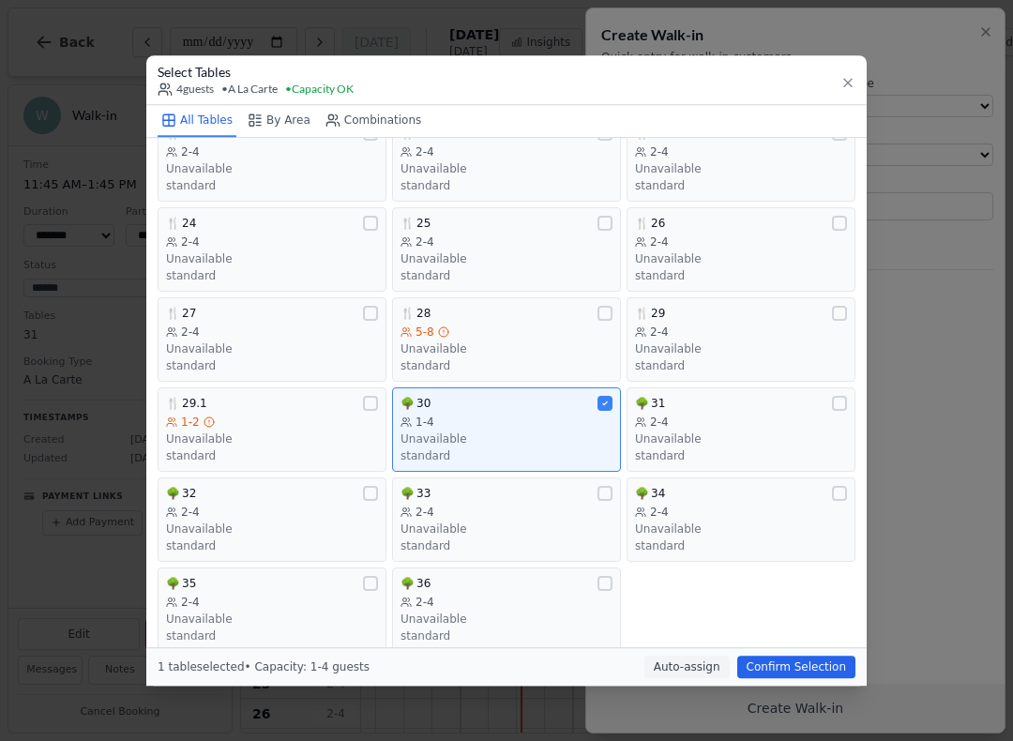
click at [809, 663] on button "Confirm Selection" at bounding box center [796, 667] width 118 height 23
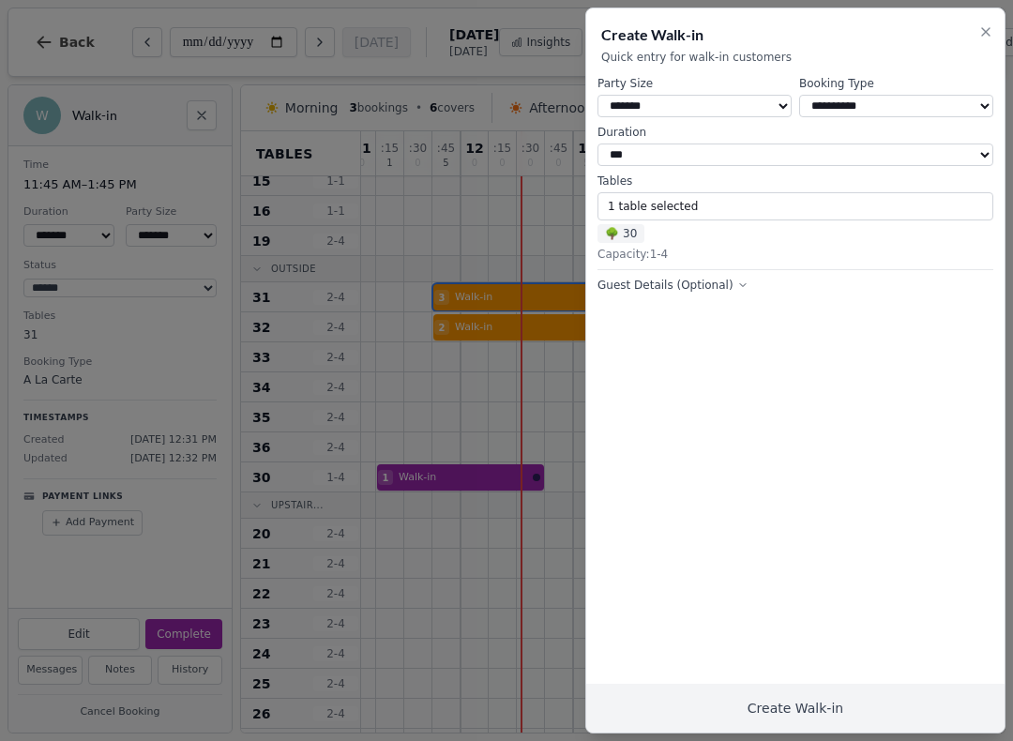
click at [809, 711] on button "Create Walk-in" at bounding box center [795, 708] width 418 height 49
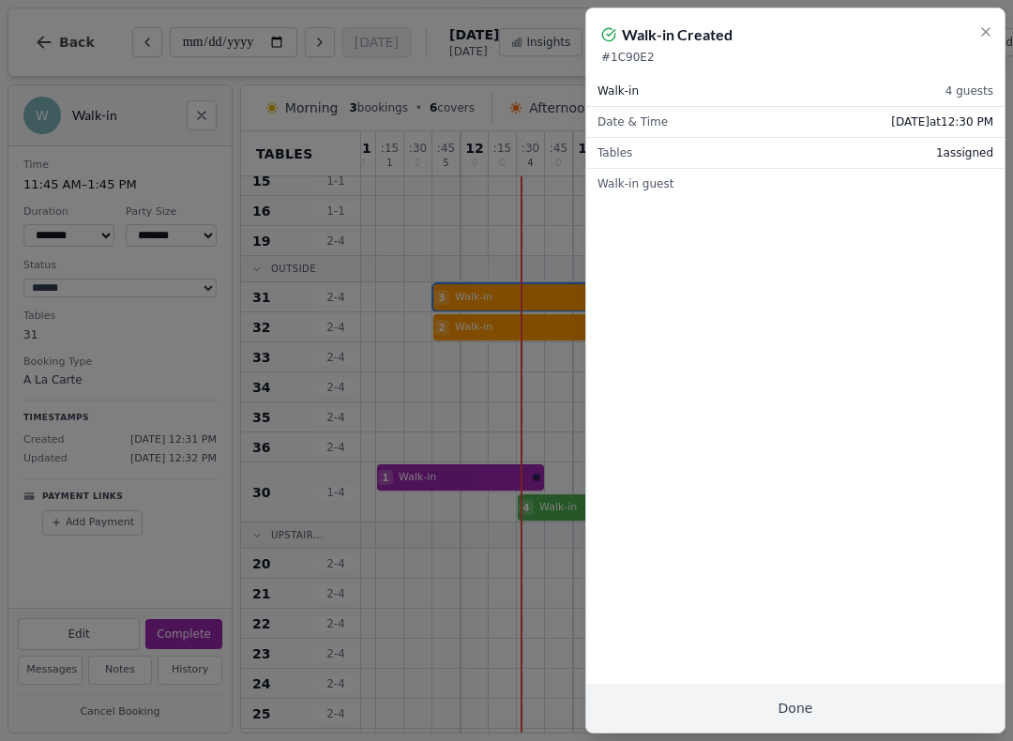
click at [825, 693] on button "Done" at bounding box center [795, 708] width 418 height 49
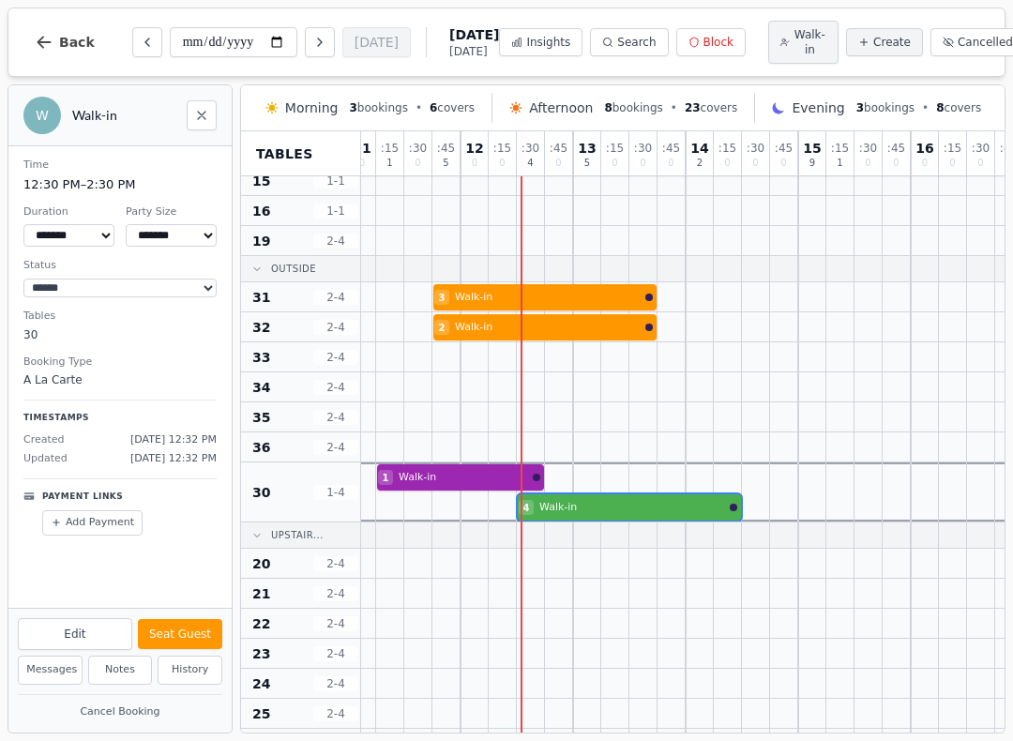
click at [488, 466] on div at bounding box center [474, 491] width 28 height 59
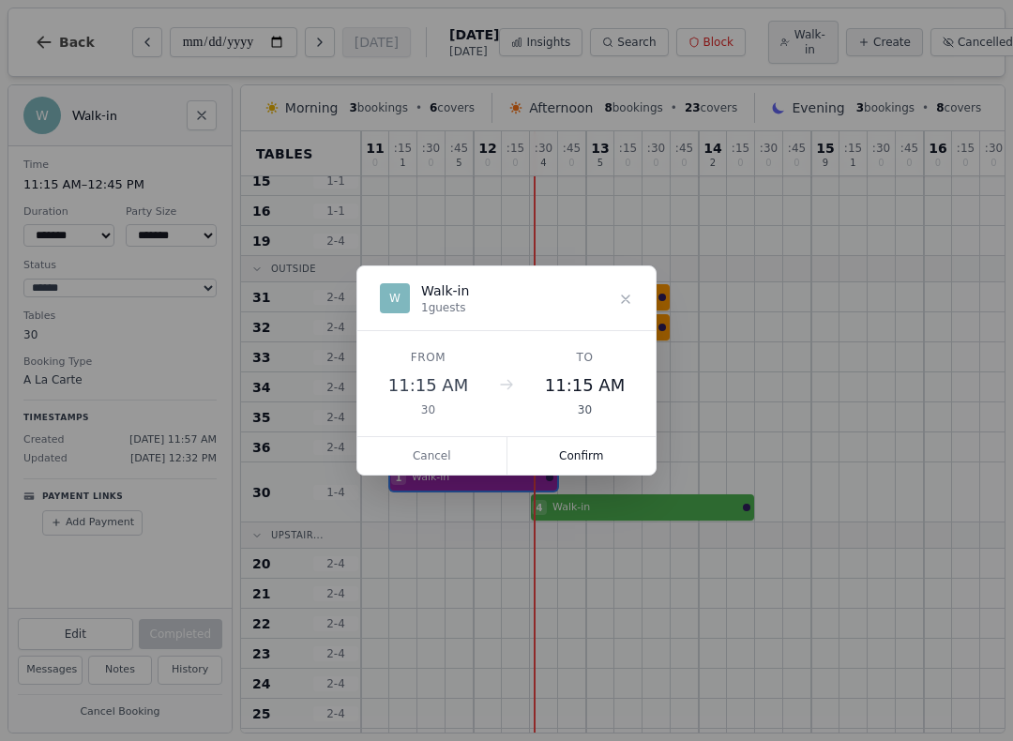
scroll to position [485, 0]
click at [597, 469] on button "Confirm" at bounding box center [581, 456] width 149 height 38
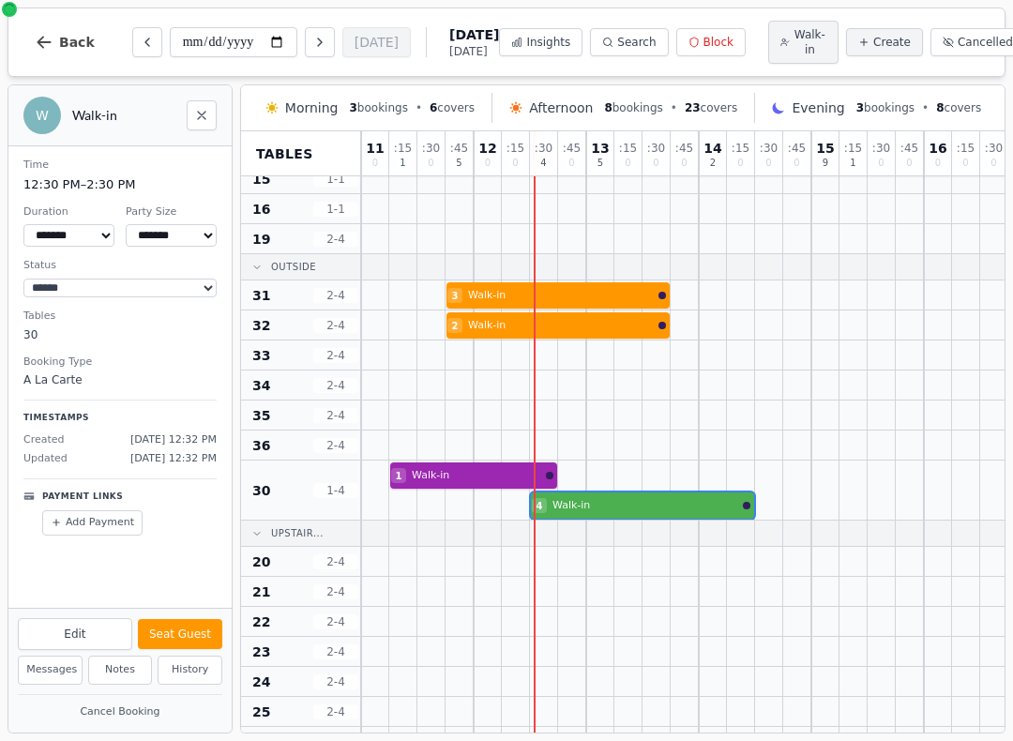
click at [607, 492] on div at bounding box center [600, 489] width 28 height 59
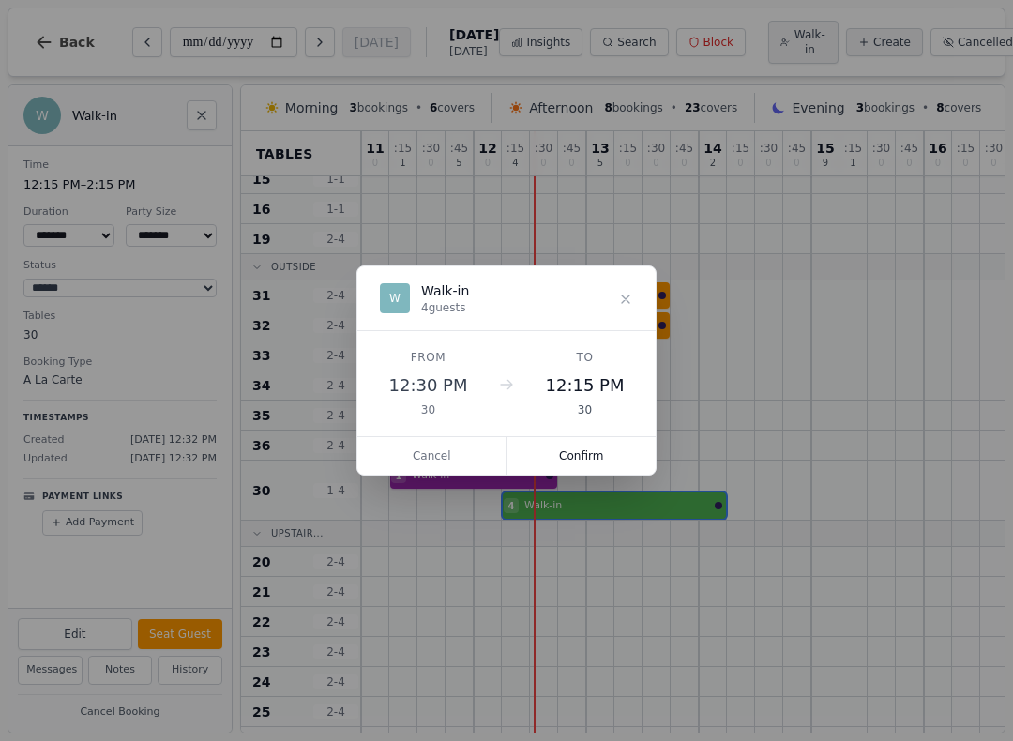
click at [572, 444] on button "Confirm" at bounding box center [581, 456] width 149 height 38
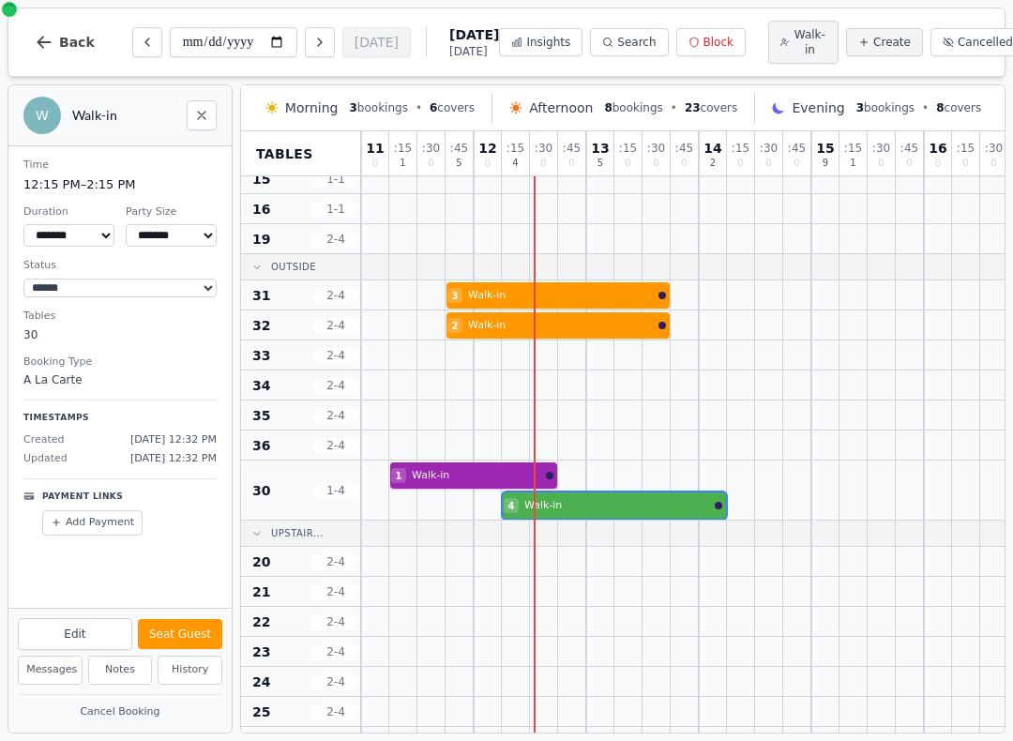
click at [597, 495] on div at bounding box center [600, 489] width 28 height 59
click at [193, 630] on button "Seat Guest" at bounding box center [180, 634] width 84 height 30
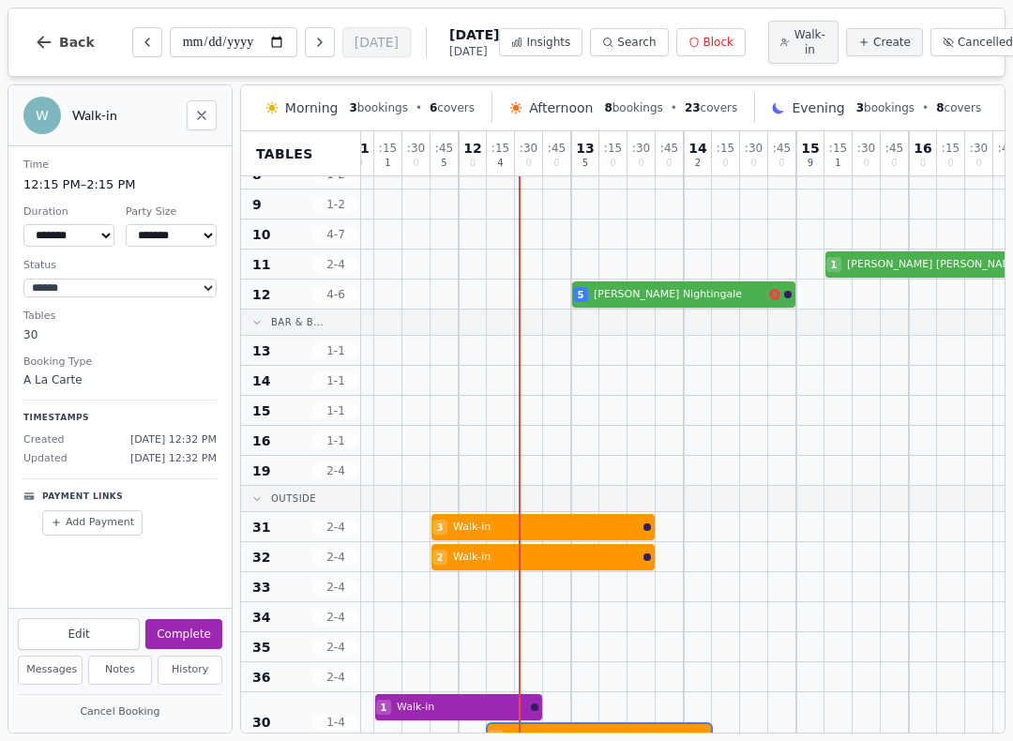
scroll to position [234, 7]
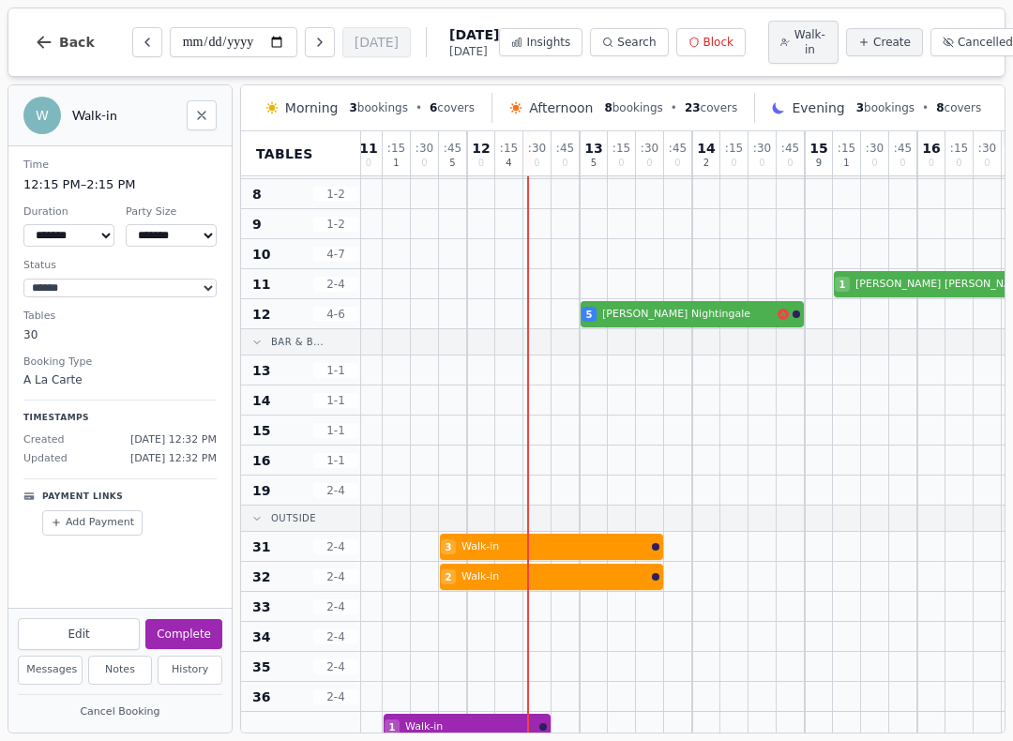
click at [488, 497] on div at bounding box center [481, 489] width 28 height 29
click at [793, 56] on span "Walk-in" at bounding box center [809, 42] width 33 height 30
select select "****"
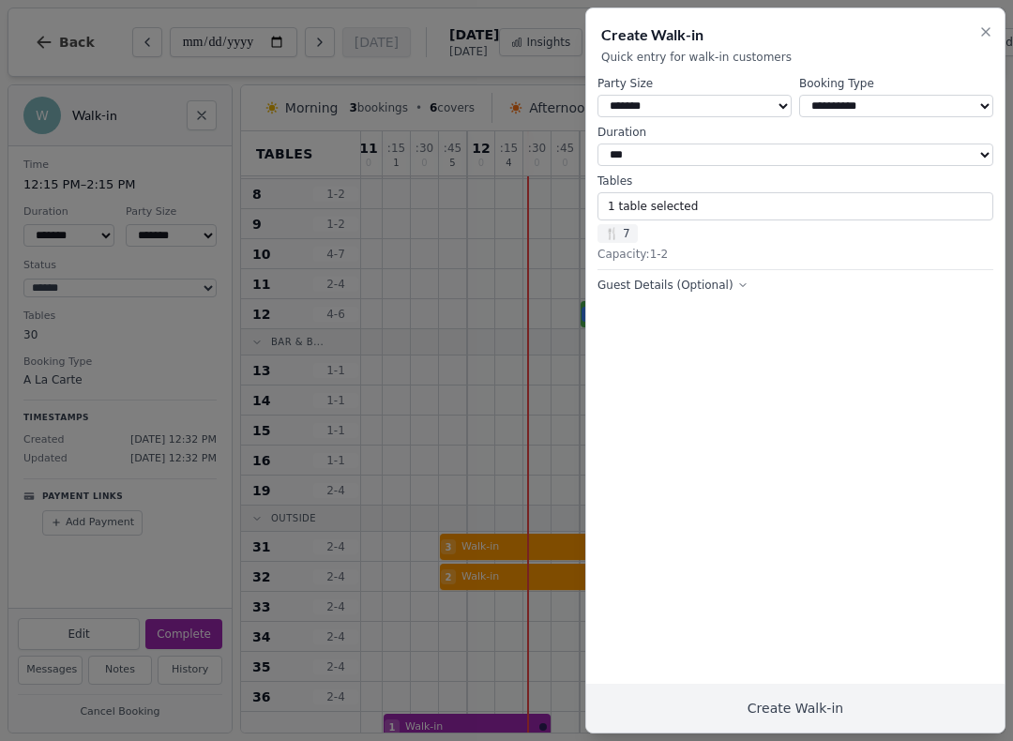
select select "*"
click at [695, 208] on button "1 table selected" at bounding box center [795, 206] width 396 height 28
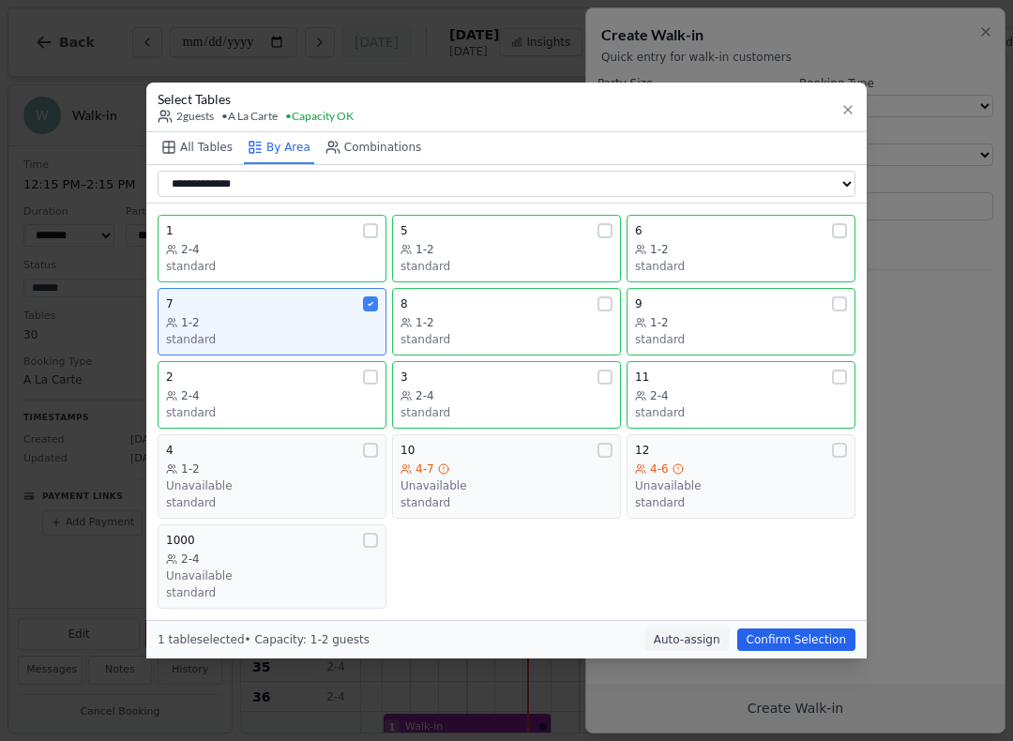
click at [373, 309] on div at bounding box center [370, 303] width 15 height 15
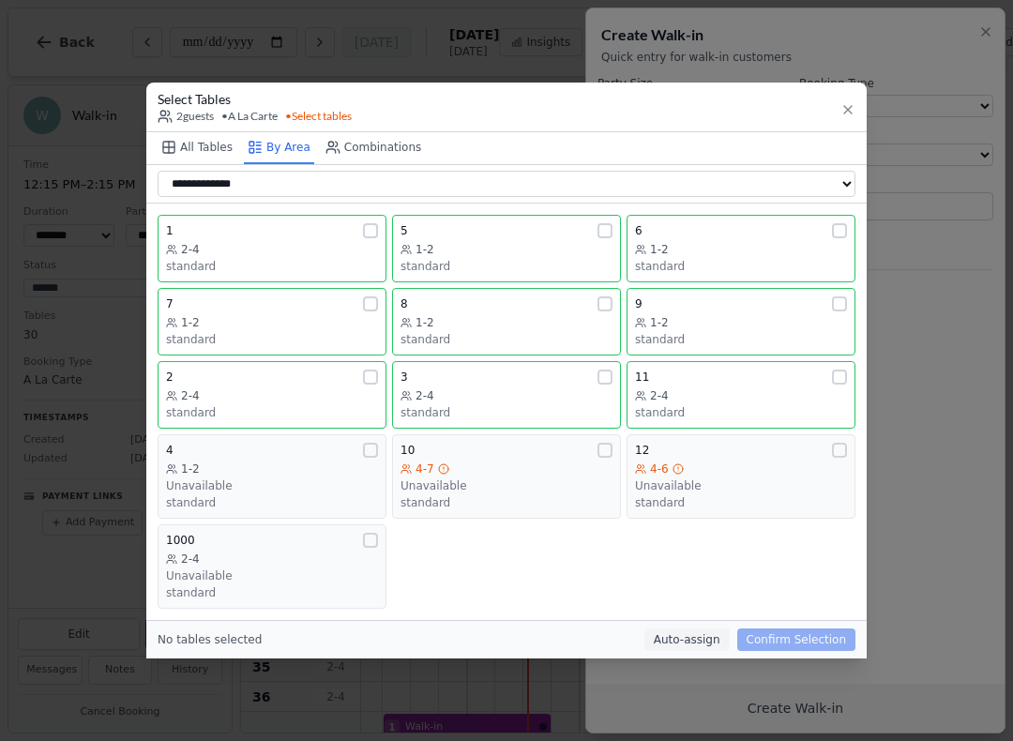
click at [197, 136] on button "All Tables" at bounding box center [197, 148] width 79 height 32
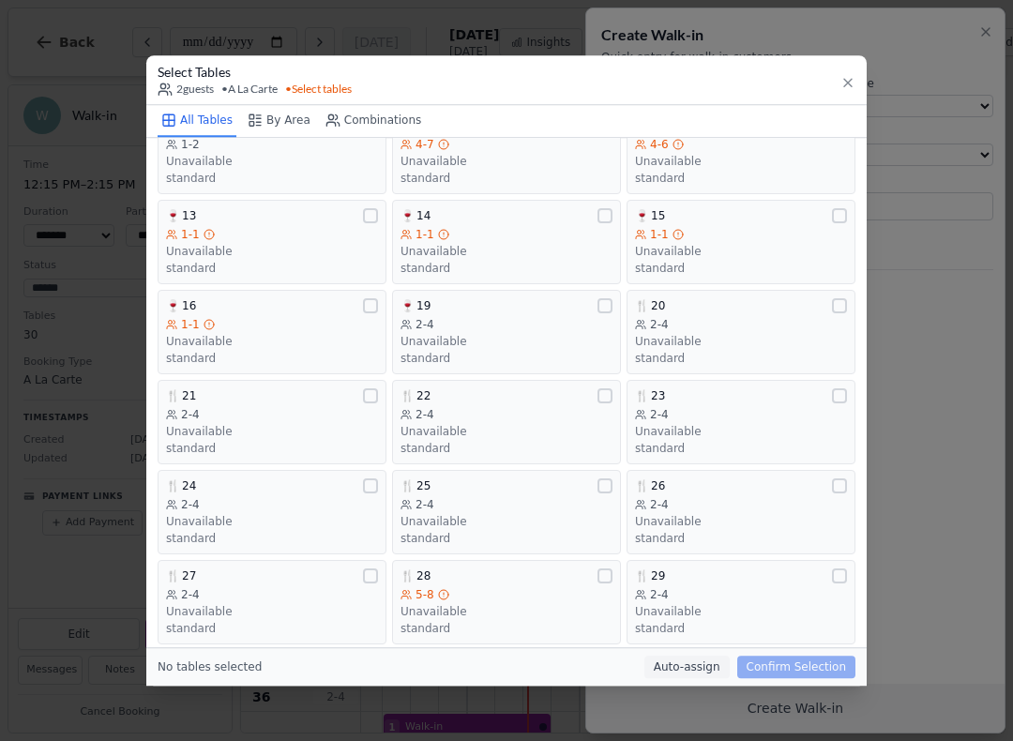
scroll to position [260, 0]
click at [591, 289] on button "🍷 19 2-4 Unavailable standard" at bounding box center [506, 331] width 229 height 84
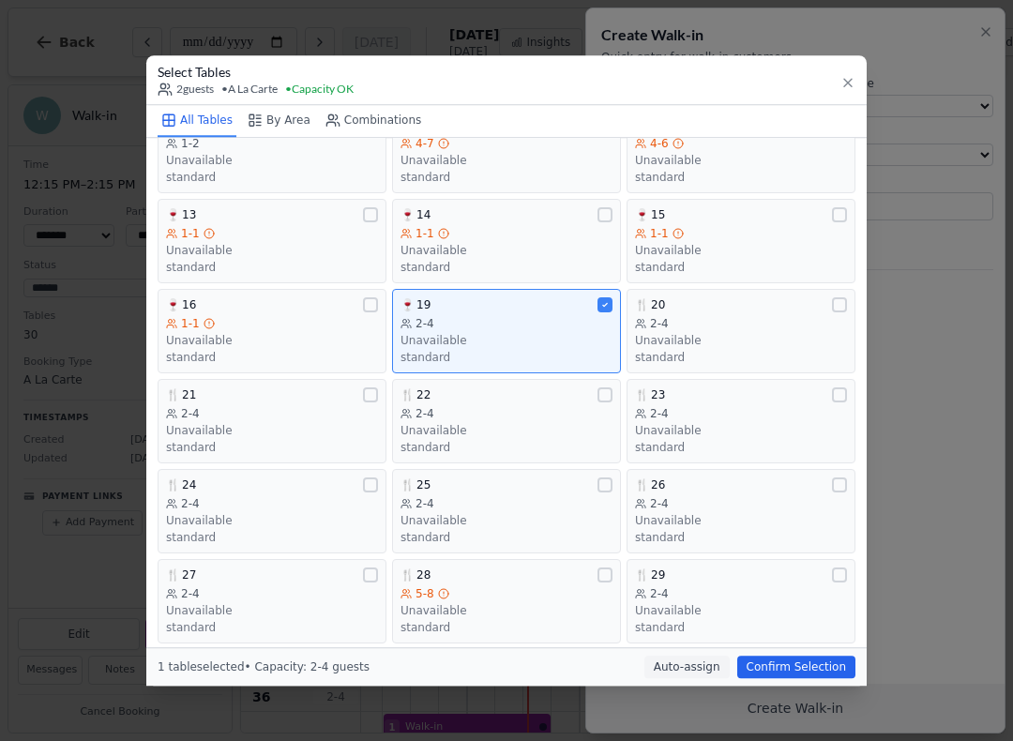
click at [807, 664] on button "Confirm Selection" at bounding box center [796, 667] width 118 height 23
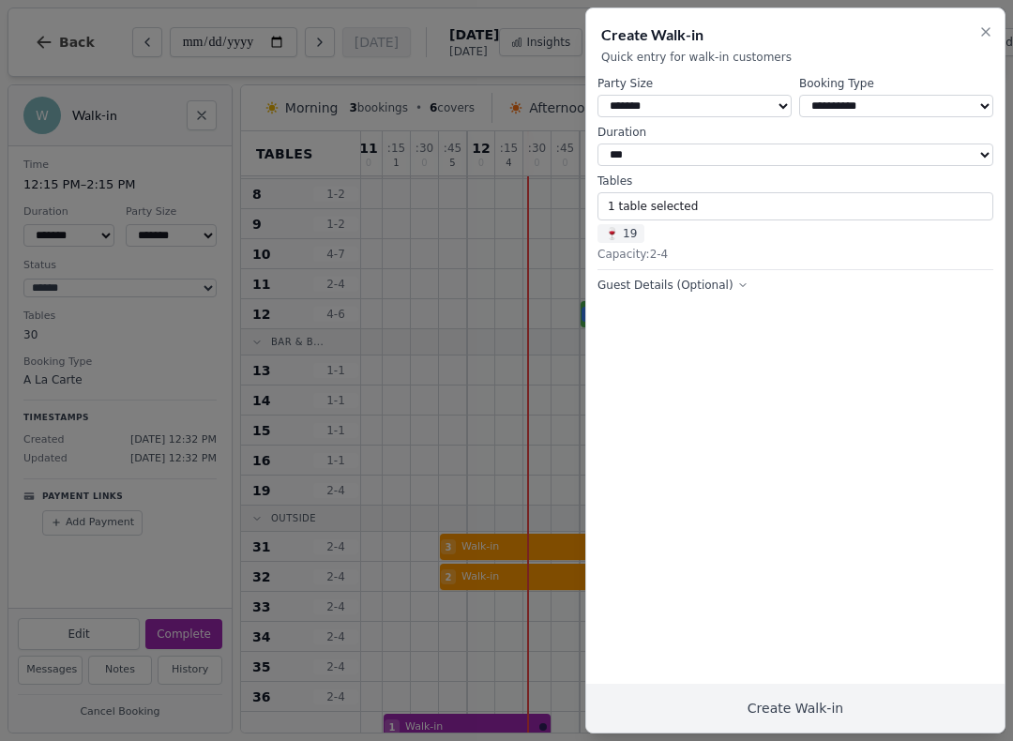
click at [836, 714] on button "Create Walk-in" at bounding box center [795, 708] width 418 height 49
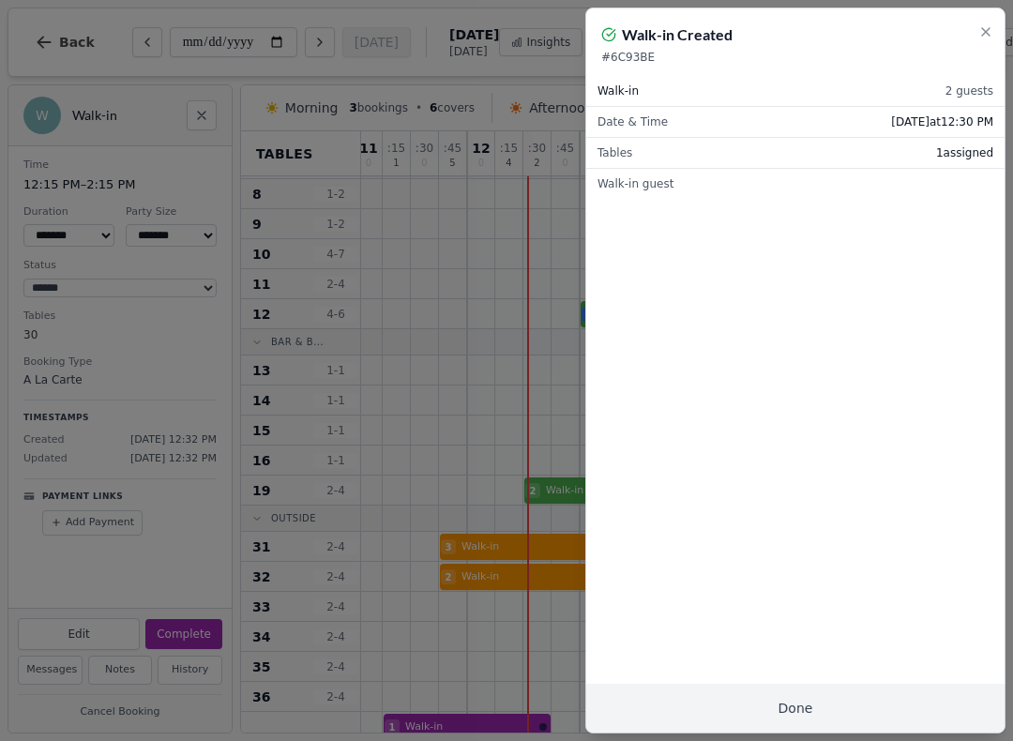
click at [802, 731] on button "Done" at bounding box center [795, 708] width 418 height 49
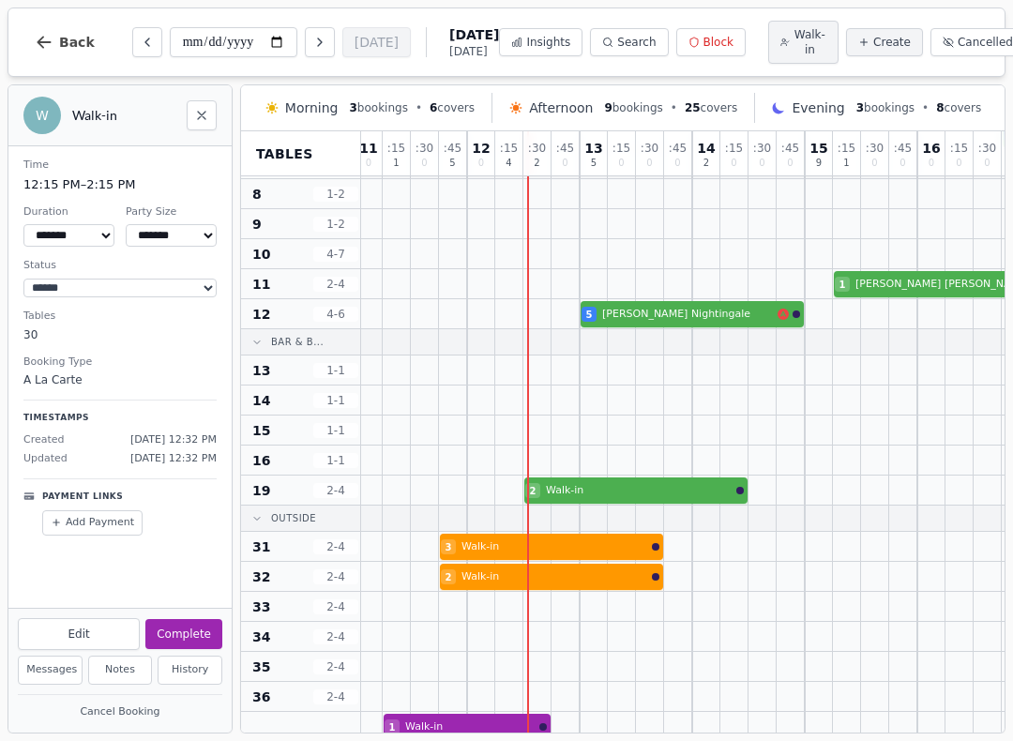
click at [810, 707] on div at bounding box center [819, 696] width 28 height 29
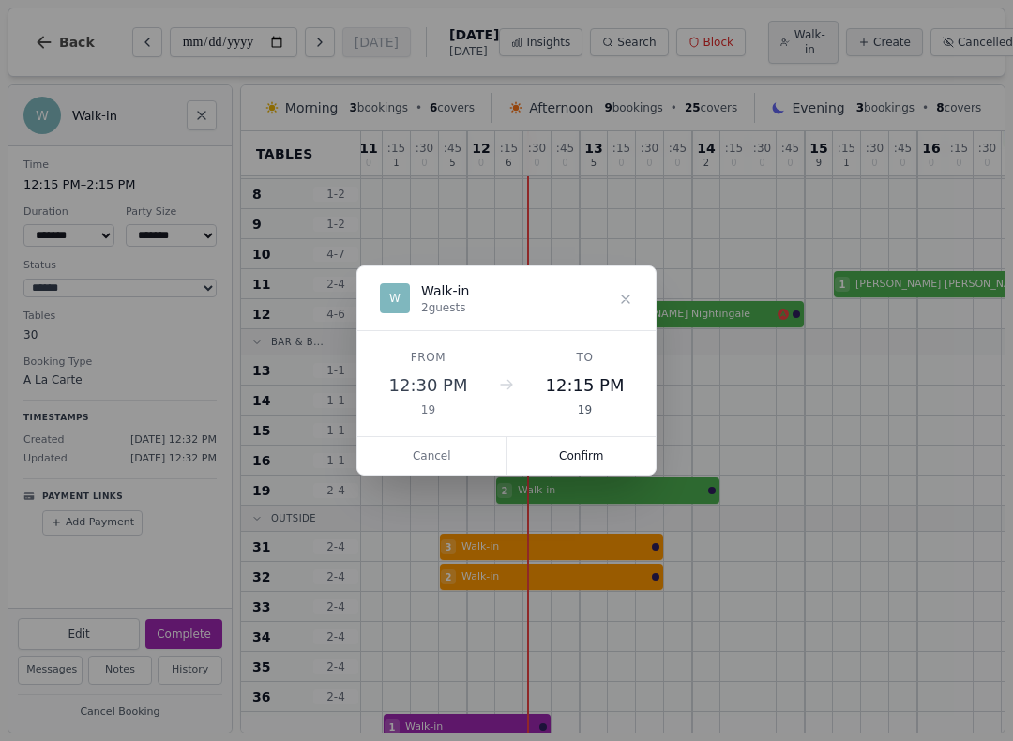
click at [576, 475] on dialog "W Walk-in 2 guests From 12:30 PM 19 To 12:15 PM 19 Cancel Confirm" at bounding box center [506, 370] width 300 height 210
click at [580, 450] on button "Confirm" at bounding box center [581, 456] width 149 height 38
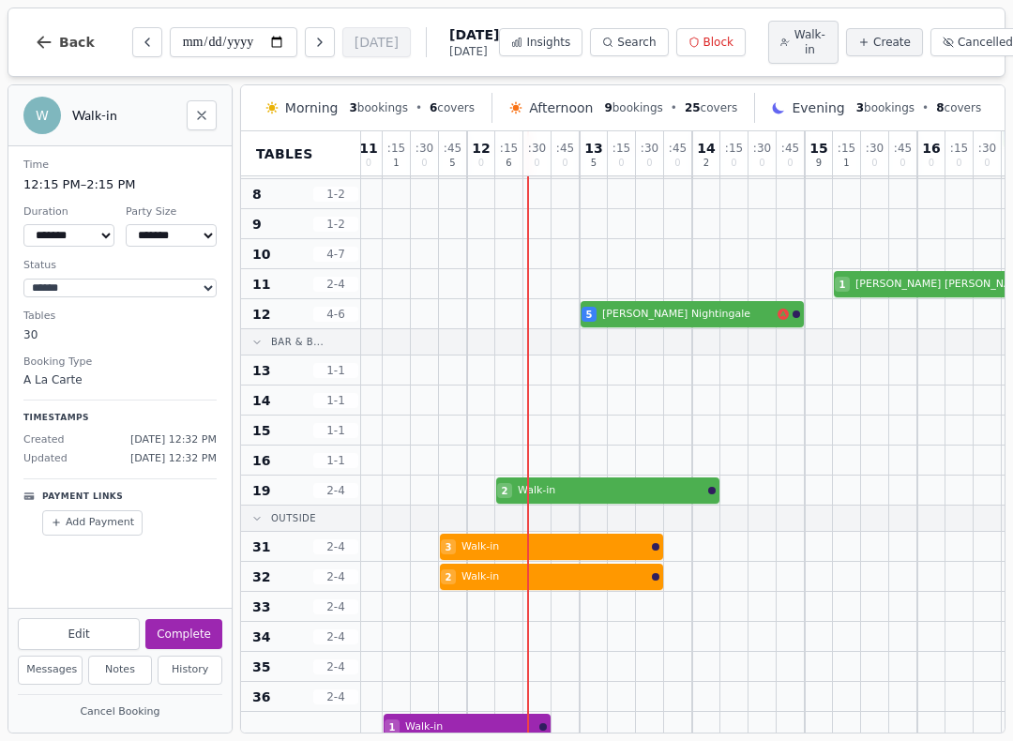
click at [589, 436] on div at bounding box center [594, 429] width 28 height 29
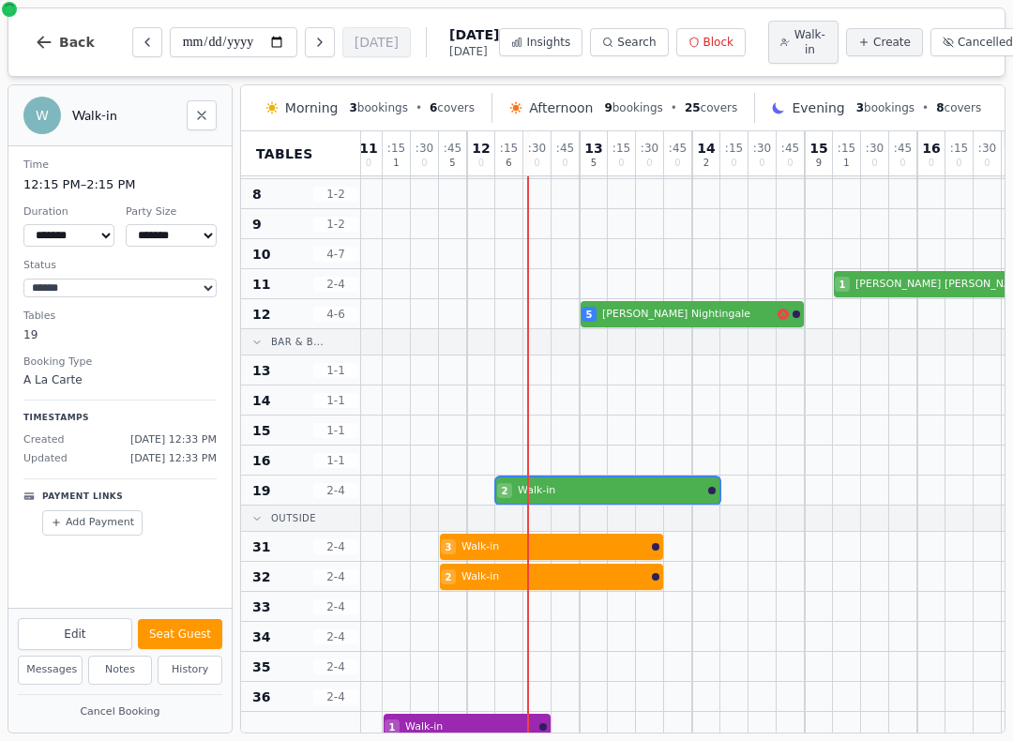
click at [199, 625] on button "Seat Guest" at bounding box center [180, 634] width 84 height 30
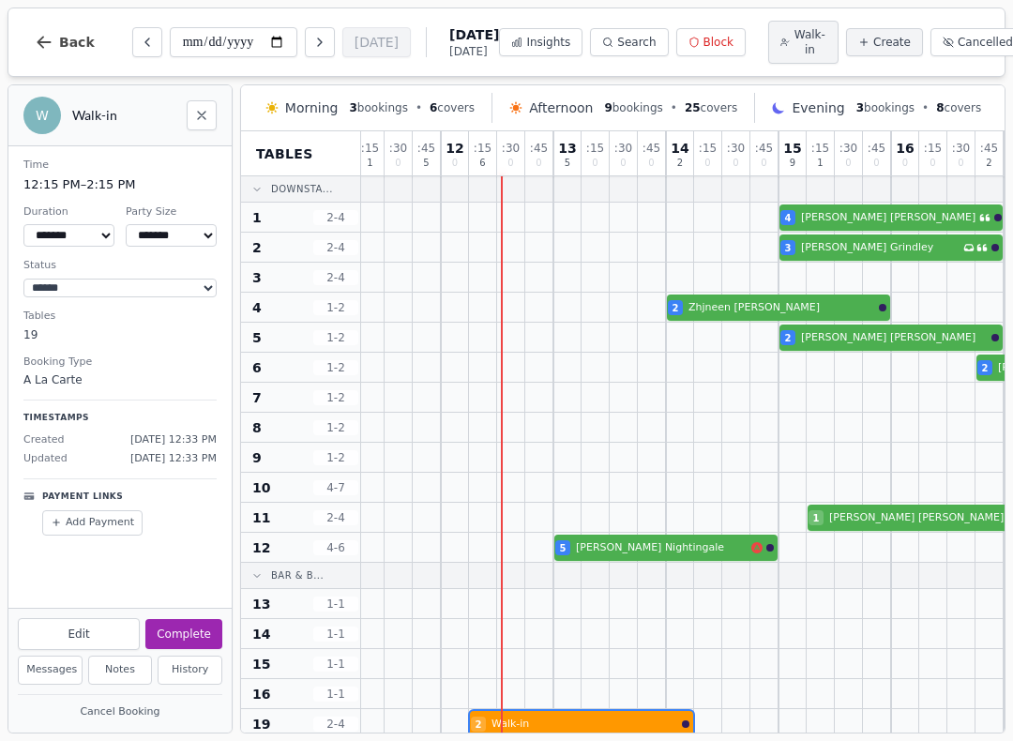
scroll to position [0, 32]
click at [768, 51] on button "Walk-in" at bounding box center [803, 42] width 70 height 43
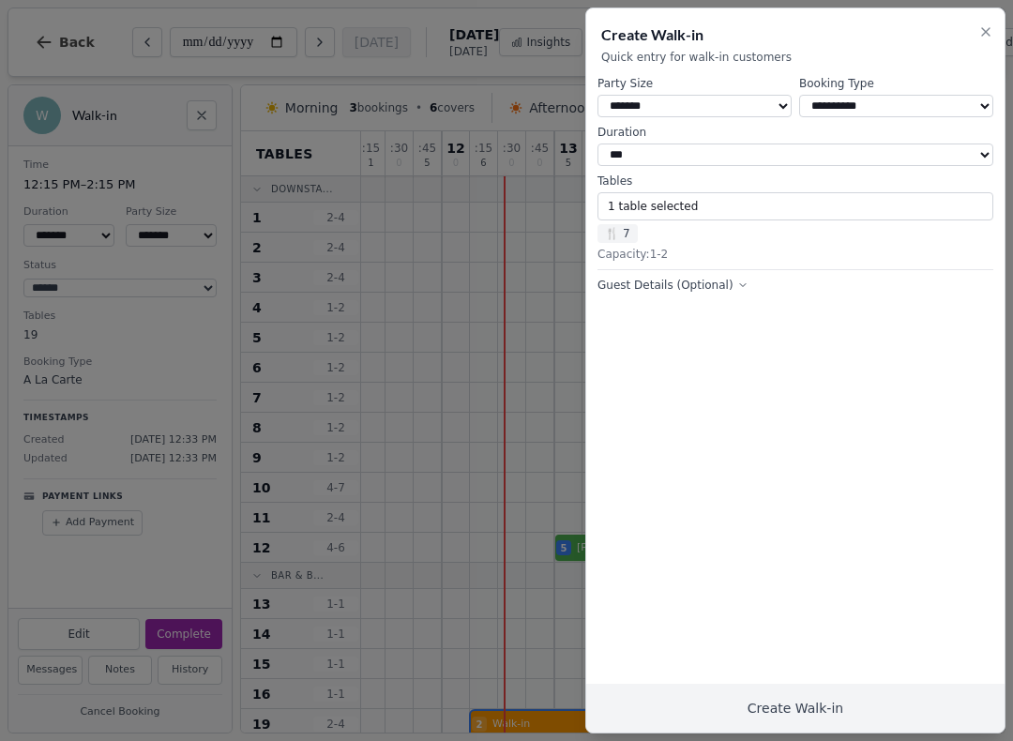
click at [783, 213] on button "1 table selected" at bounding box center [795, 206] width 396 height 28
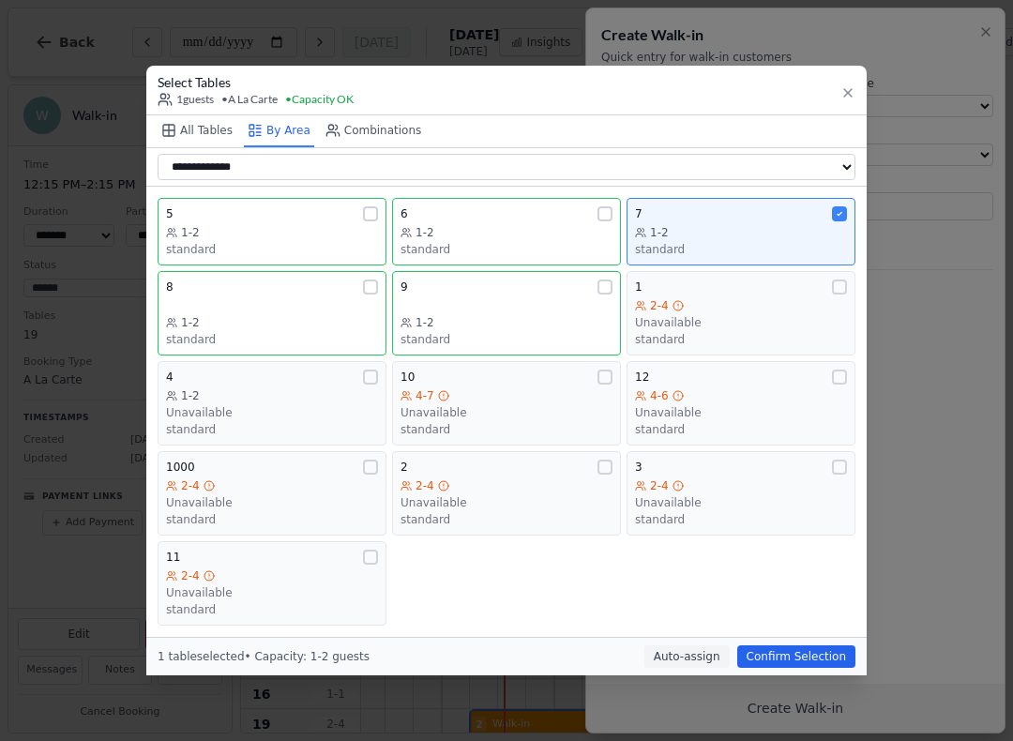
click at [814, 217] on div "7" at bounding box center [741, 213] width 212 height 15
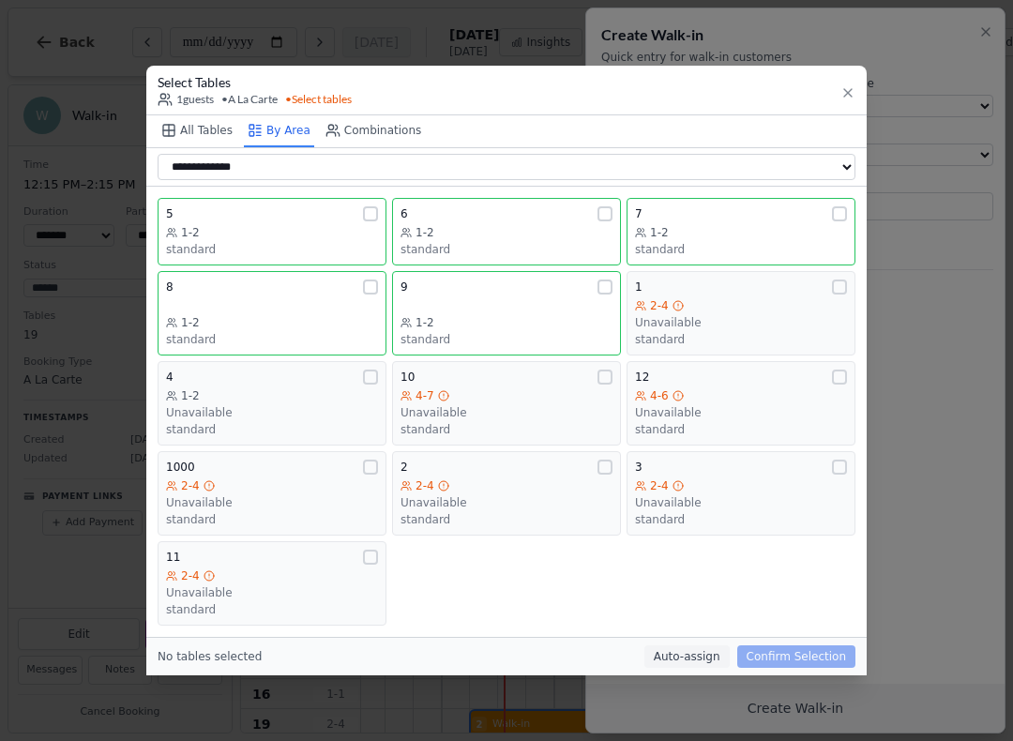
click at [782, 411] on div "Unavailable" at bounding box center [741, 412] width 212 height 15
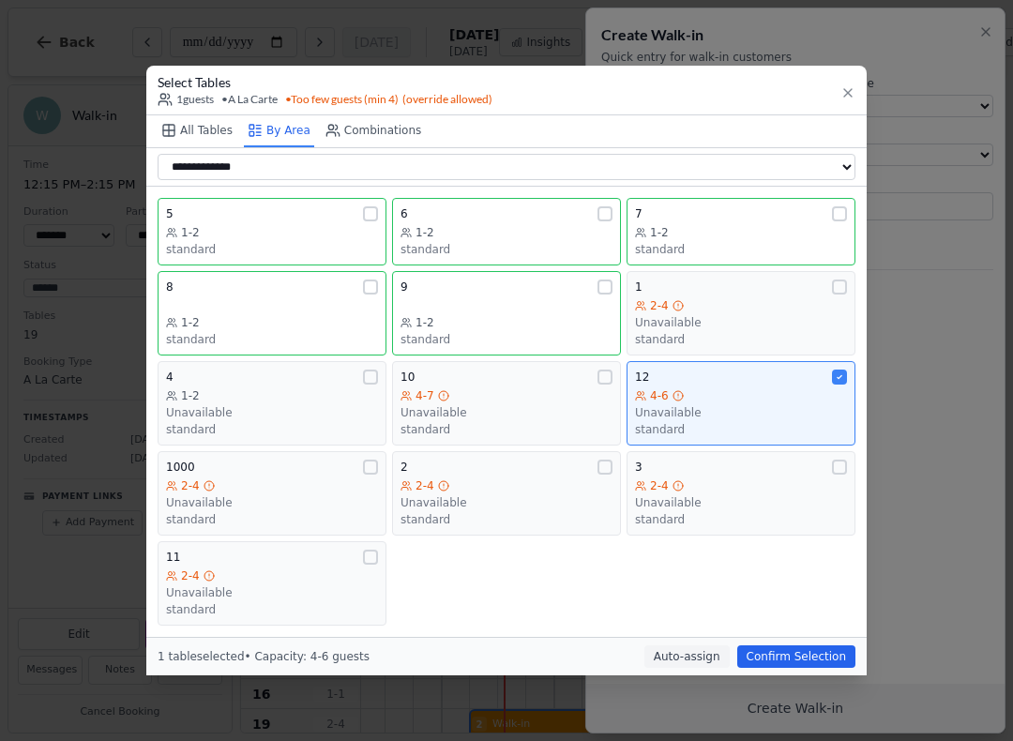
click at [811, 637] on div "1 table selected • Capacity: 4-6 guests Auto-assign Confirm Selection" at bounding box center [506, 656] width 720 height 38
click at [799, 646] on button "Confirm Selection" at bounding box center [796, 656] width 118 height 23
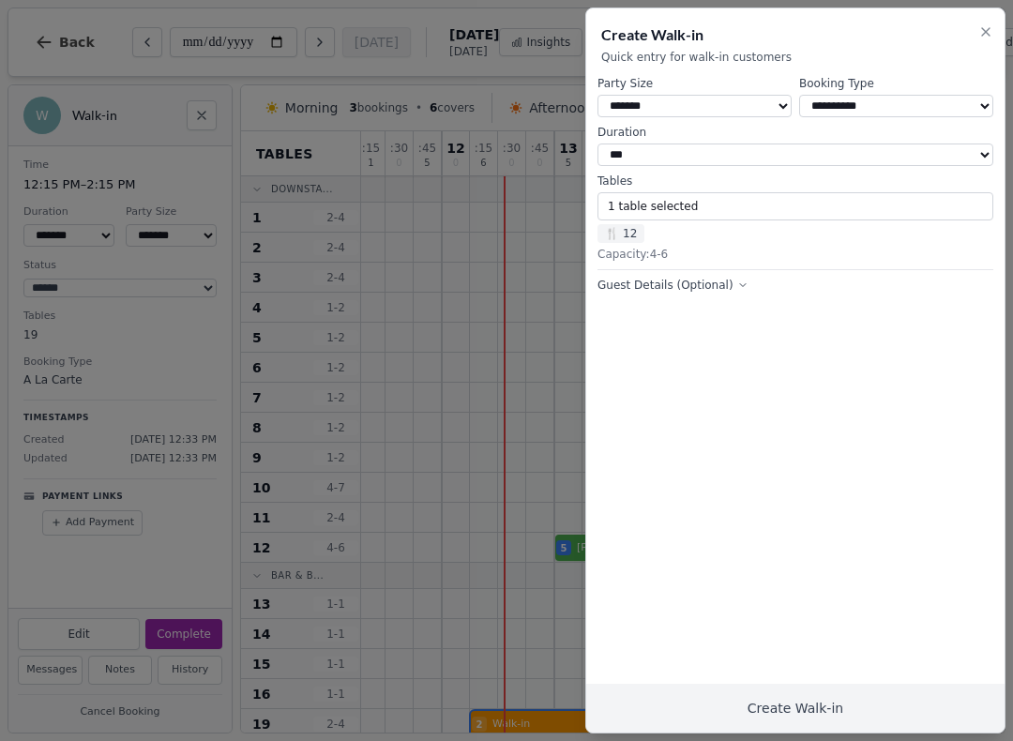
click at [813, 701] on button "Create Walk-in" at bounding box center [795, 708] width 418 height 49
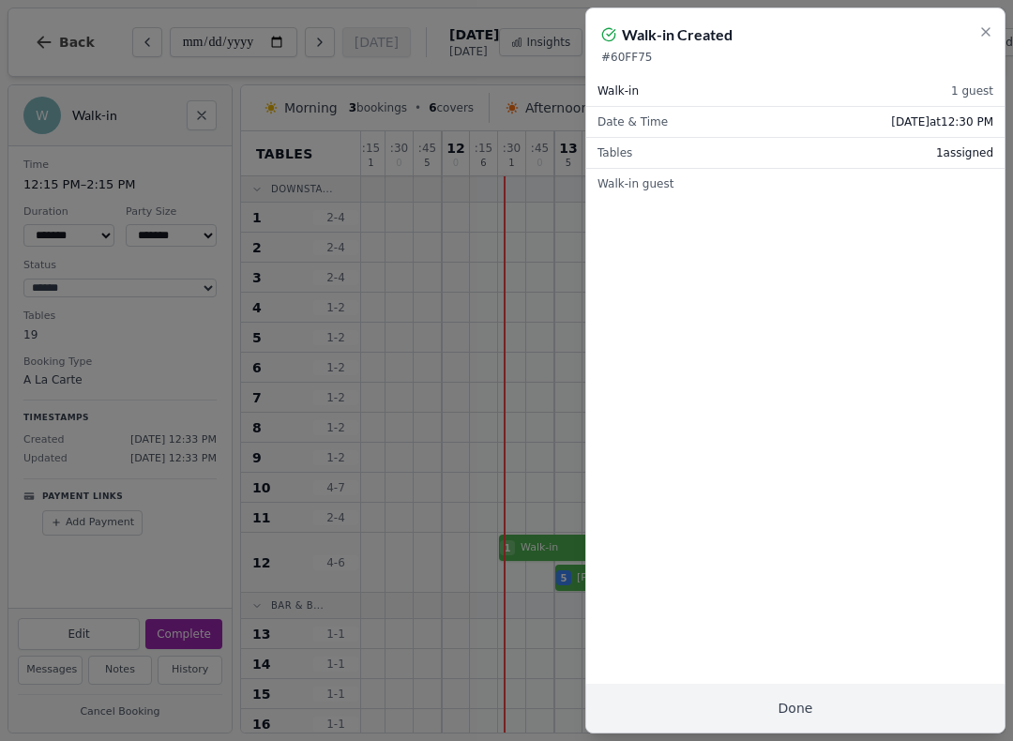
click at [815, 691] on button "Done" at bounding box center [795, 708] width 418 height 49
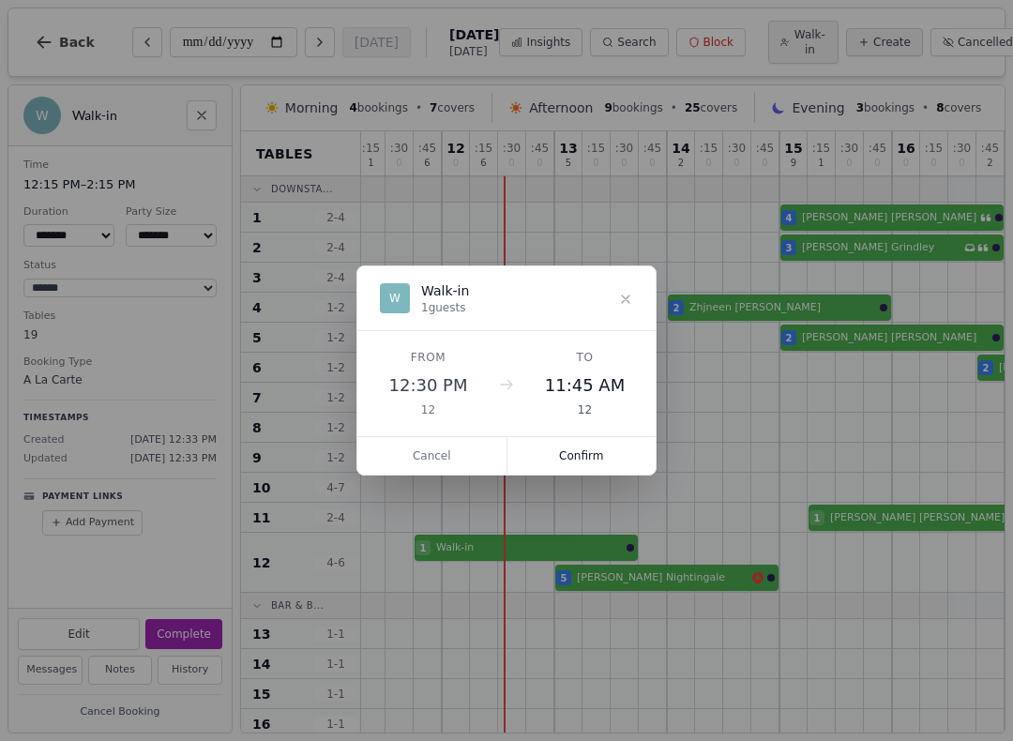
click at [575, 456] on button "Confirm" at bounding box center [581, 456] width 149 height 38
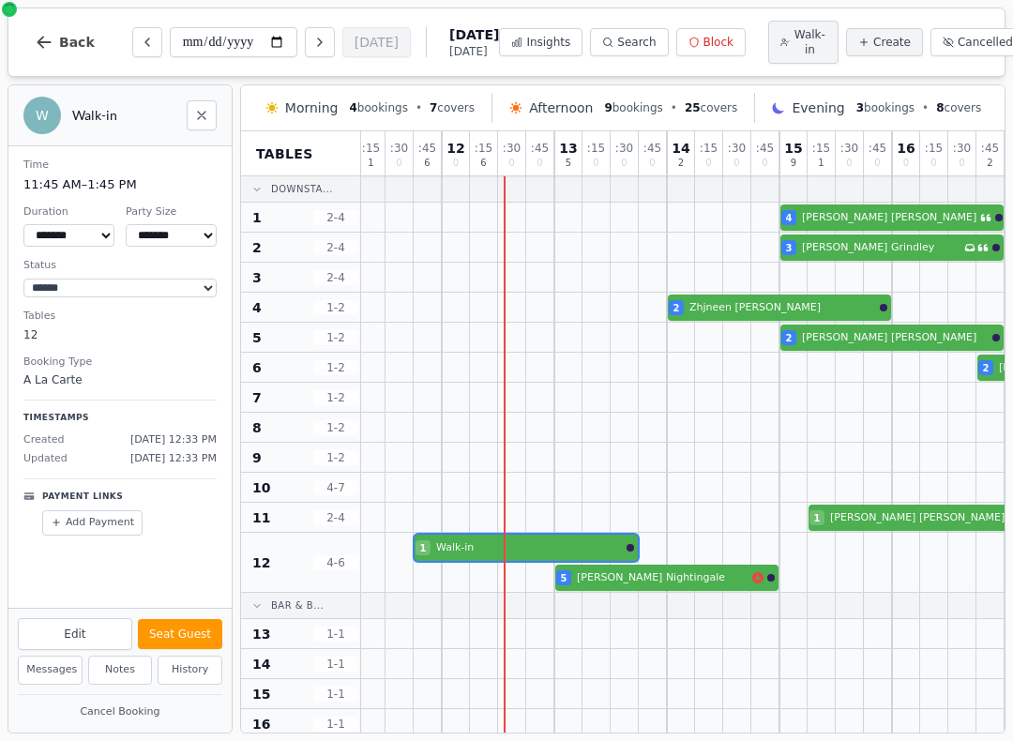
click at [462, 550] on div "1 Walk-in 5 [PERSON_NAME]" at bounding box center [1018, 563] width 1379 height 60
click at [190, 621] on button "Seat Guest" at bounding box center [180, 634] width 84 height 30
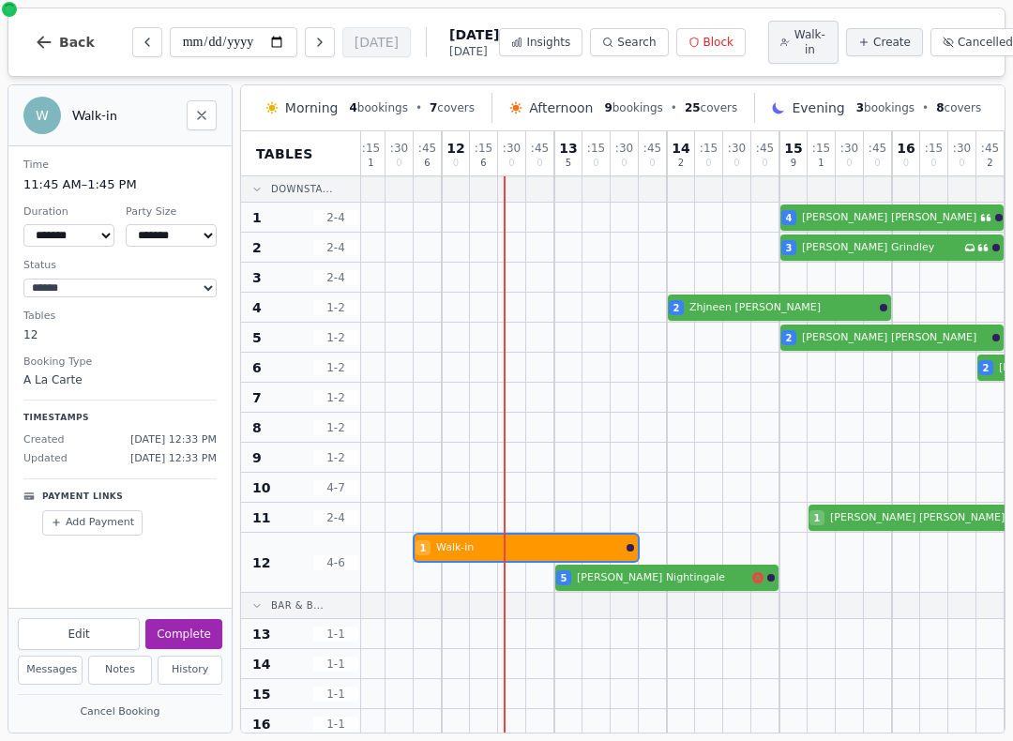
click at [190, 622] on button "Complete" at bounding box center [183, 634] width 77 height 30
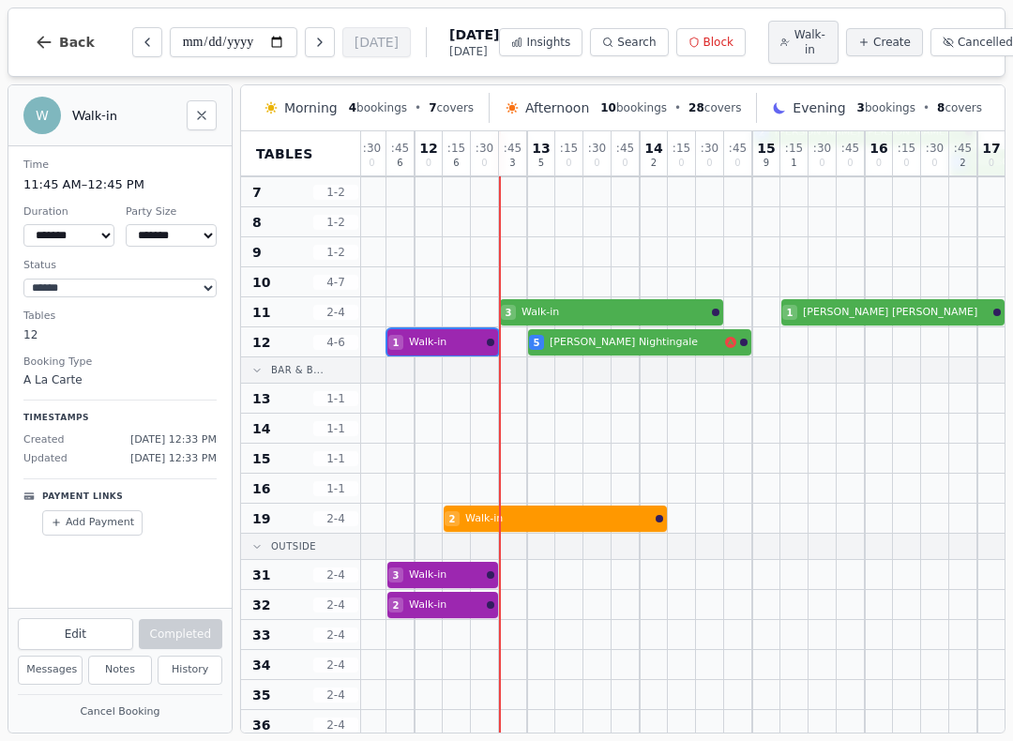
scroll to position [204, 61]
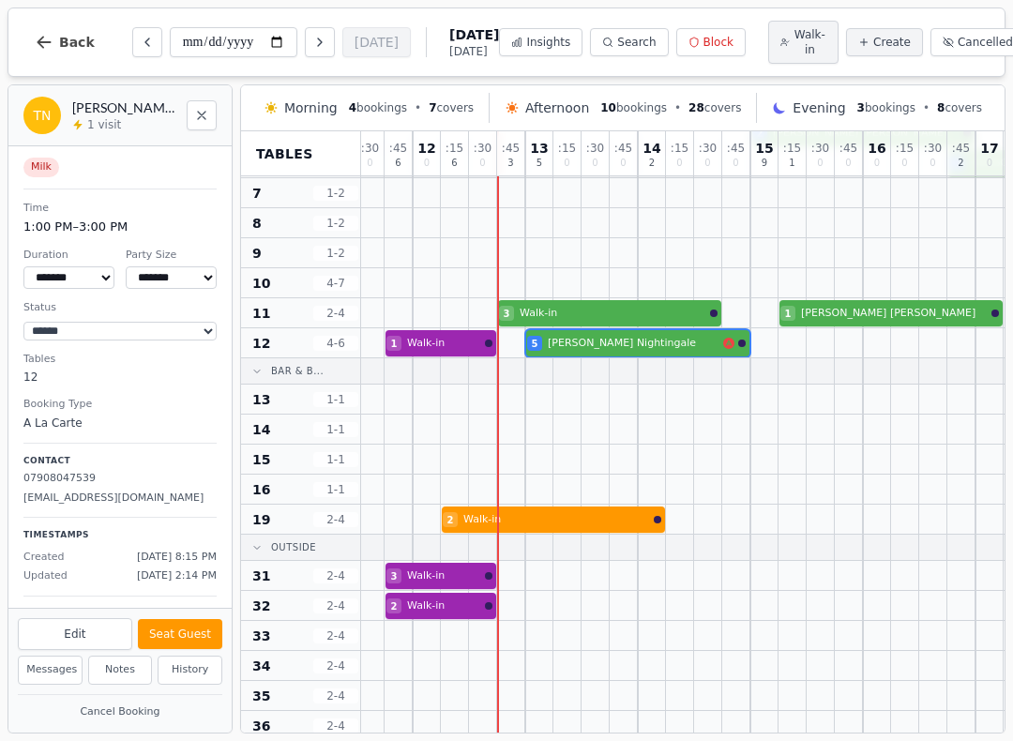
click at [609, 349] on div "1 Walk-in 5 [PERSON_NAME]" at bounding box center [989, 343] width 1379 height 30
click at [174, 644] on button "Seat Guest" at bounding box center [180, 634] width 84 height 30
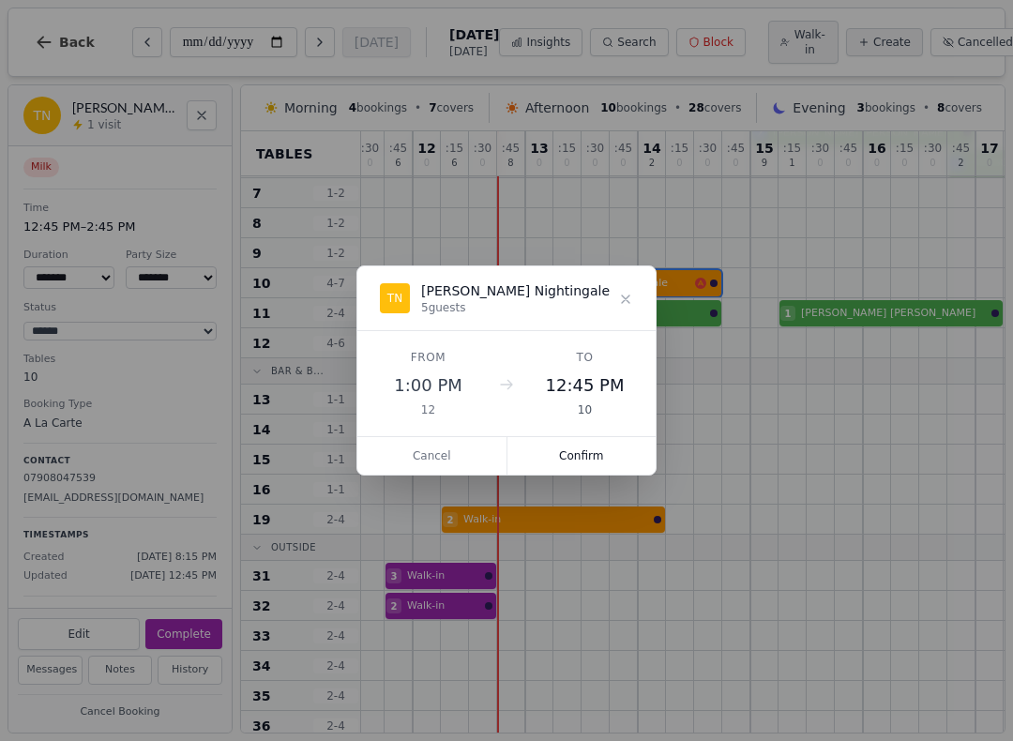
click at [596, 441] on button "Confirm" at bounding box center [581, 456] width 149 height 38
